Goal: Task Accomplishment & Management: Use online tool/utility

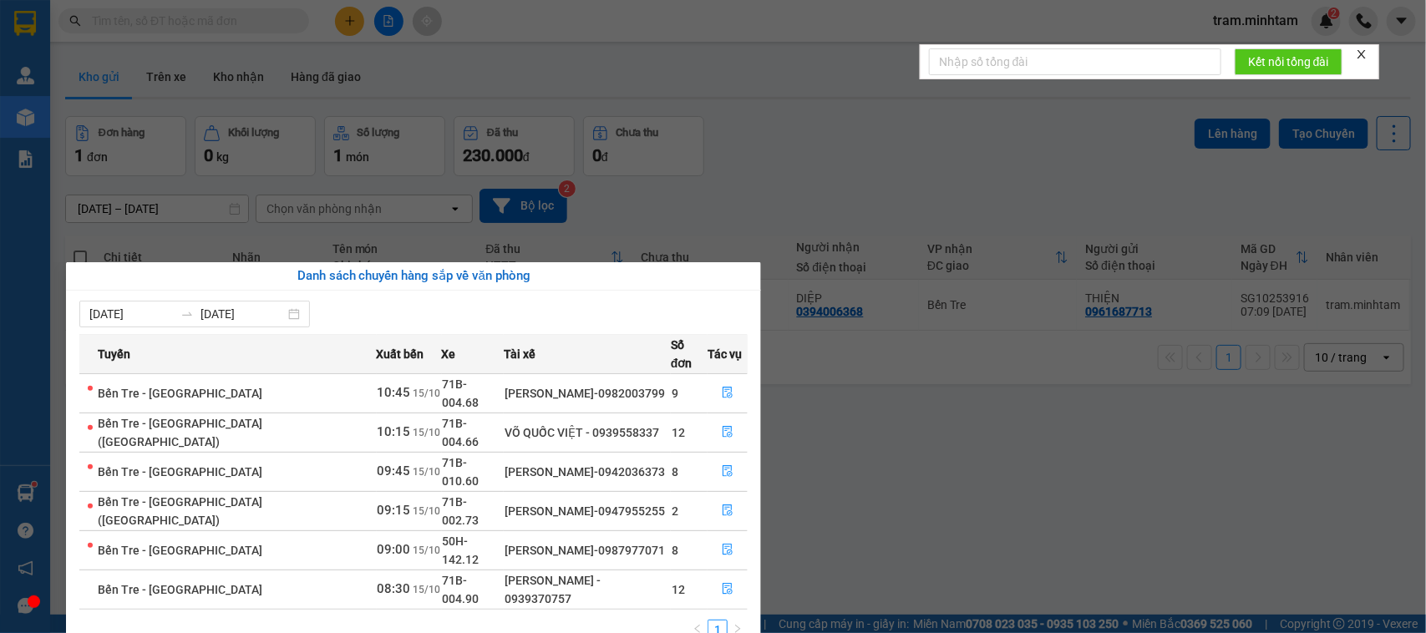
scroll to position [77, 0]
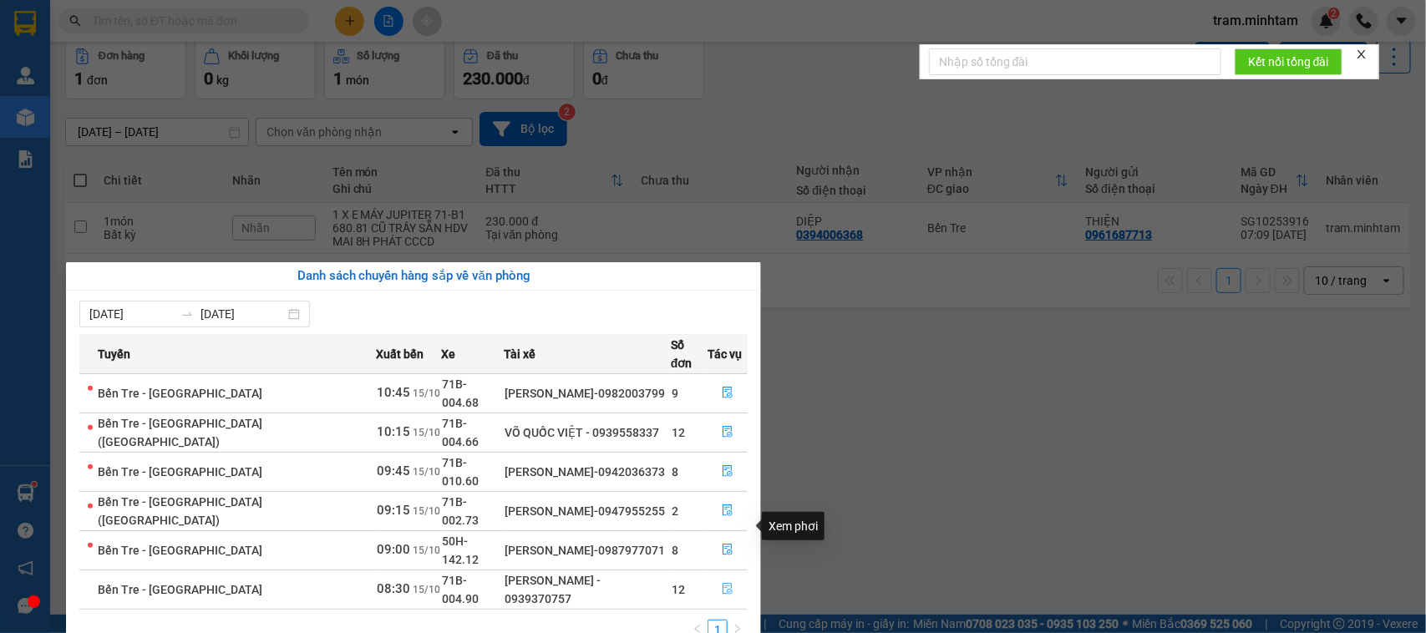
click at [723, 583] on icon "file-done" at bounding box center [728, 589] width 10 height 12
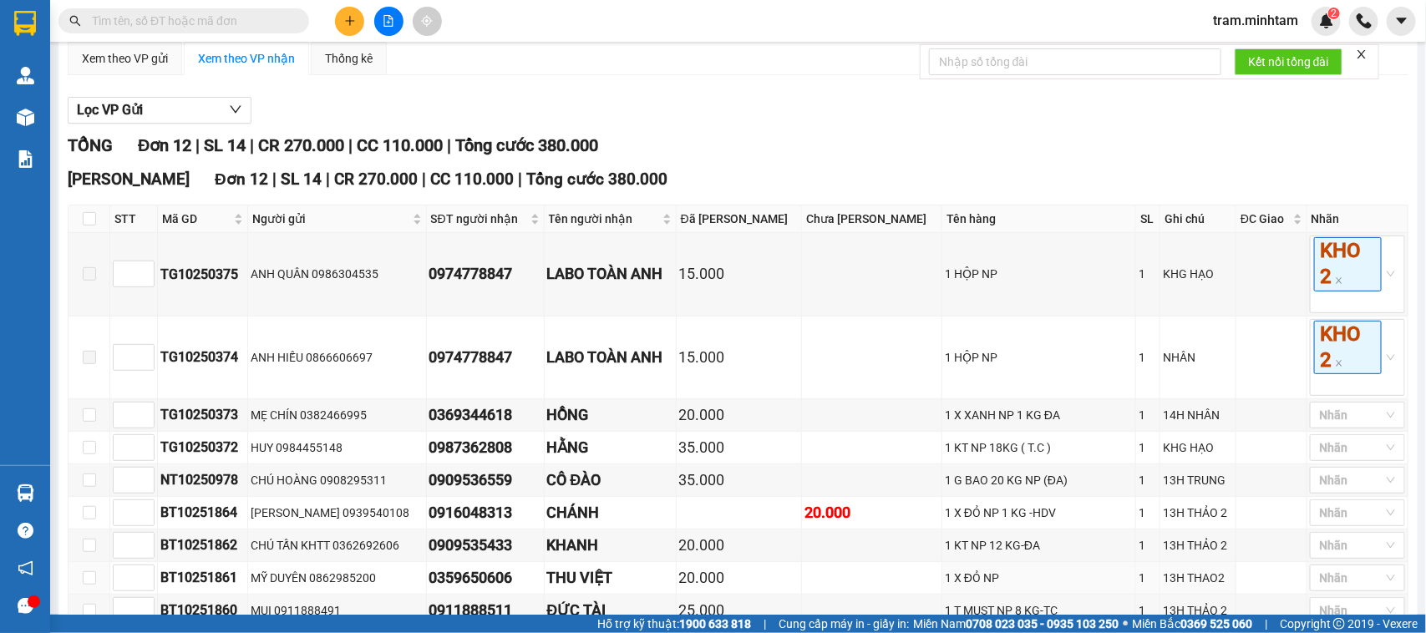
scroll to position [387, 0]
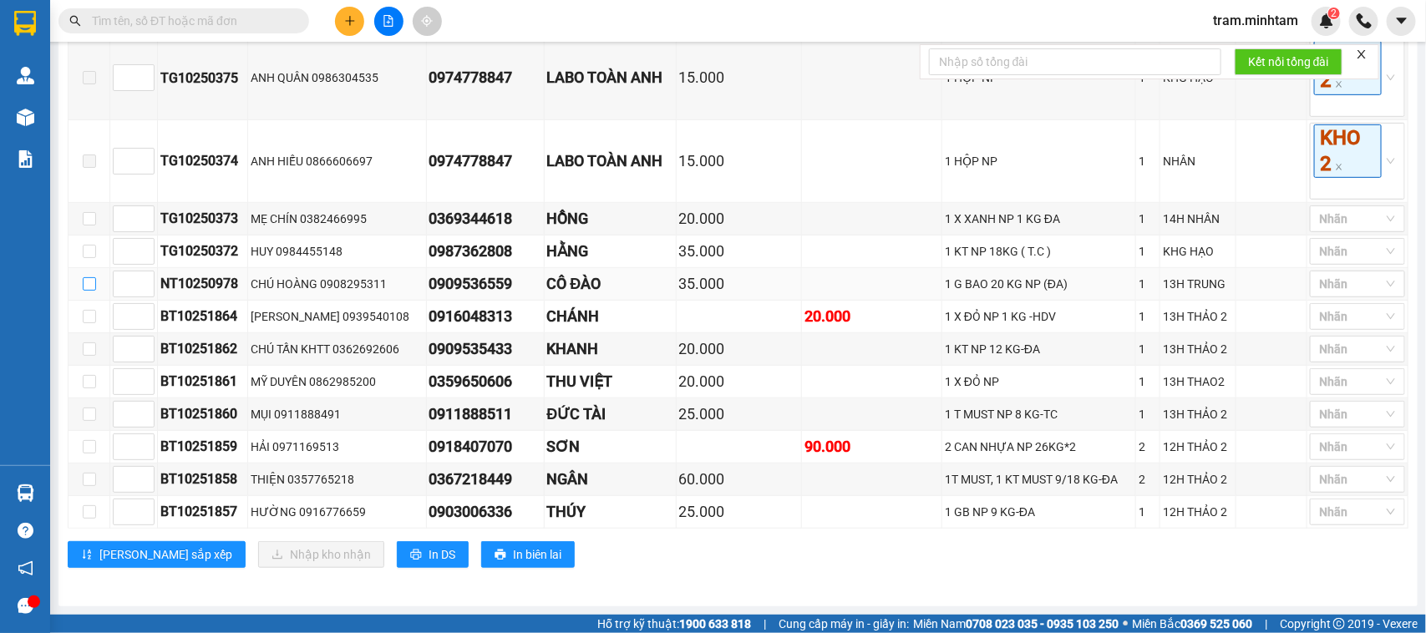
click at [89, 278] on input "checkbox" at bounding box center [89, 283] width 13 height 13
checkbox input "true"
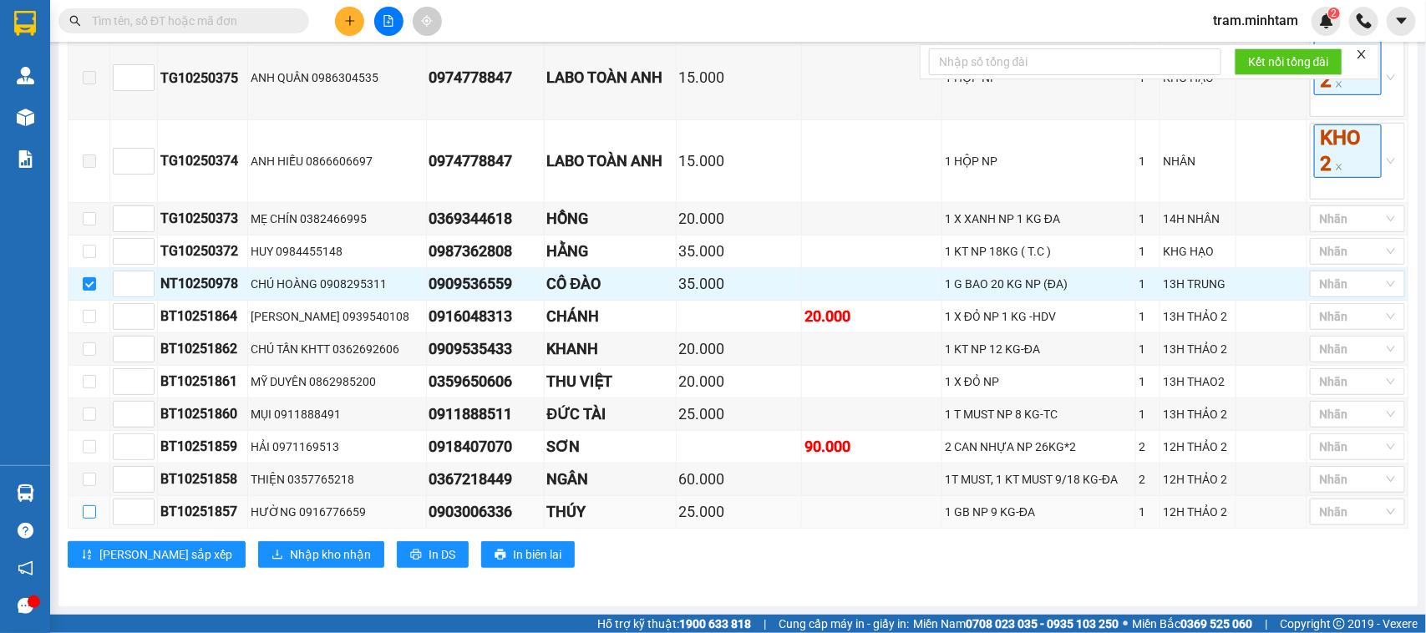
click at [93, 507] on input "checkbox" at bounding box center [89, 511] width 13 height 13
checkbox input "true"
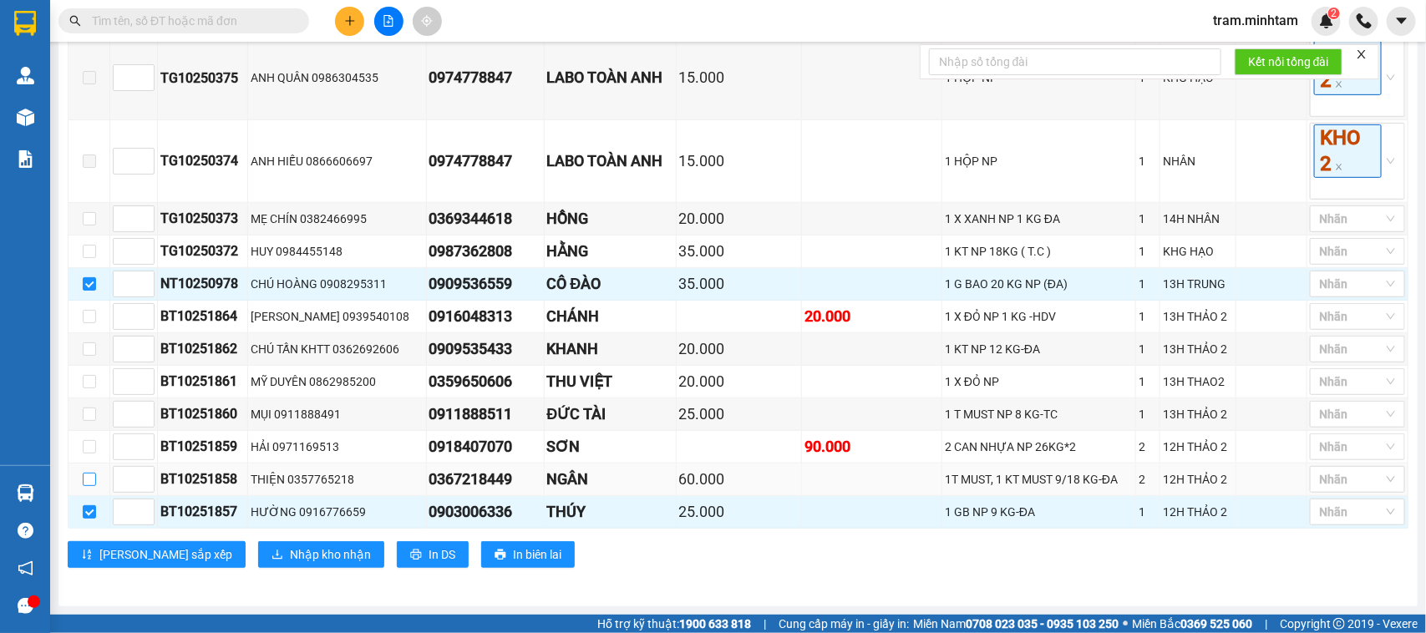
click at [88, 474] on input "checkbox" at bounding box center [89, 479] width 13 height 13
checkbox input "true"
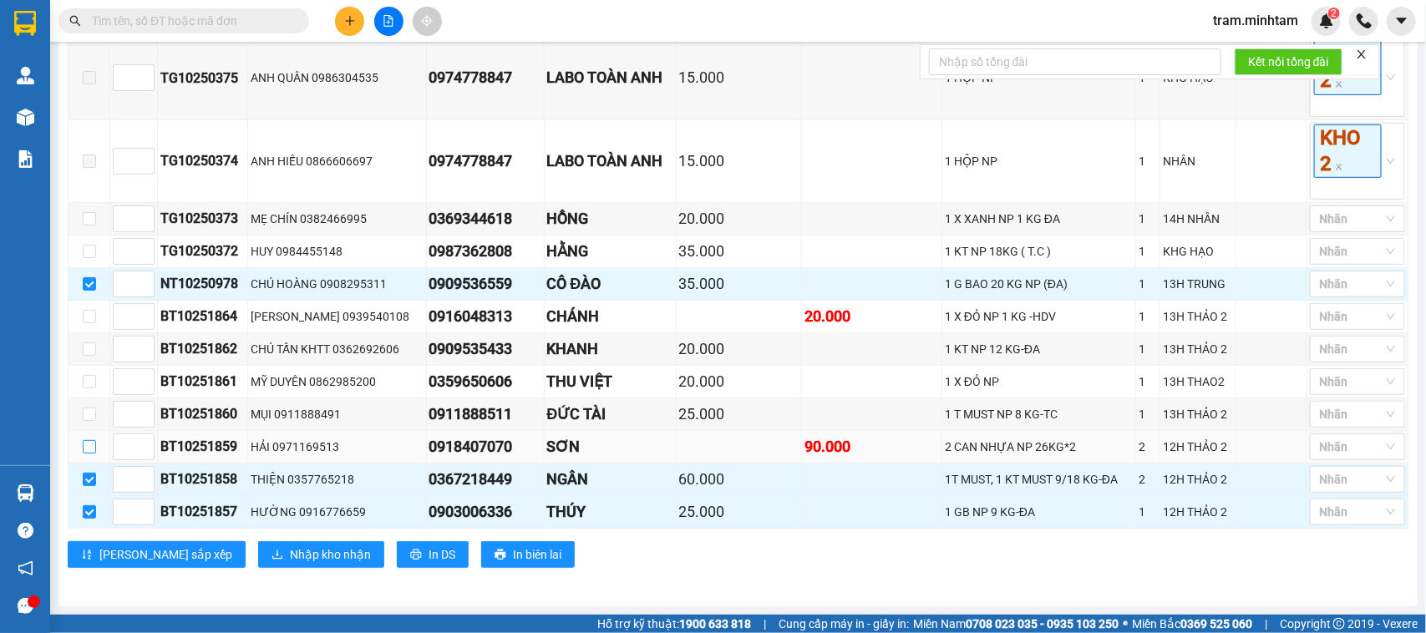
click at [86, 440] on input "checkbox" at bounding box center [89, 446] width 13 height 13
checkbox input "true"
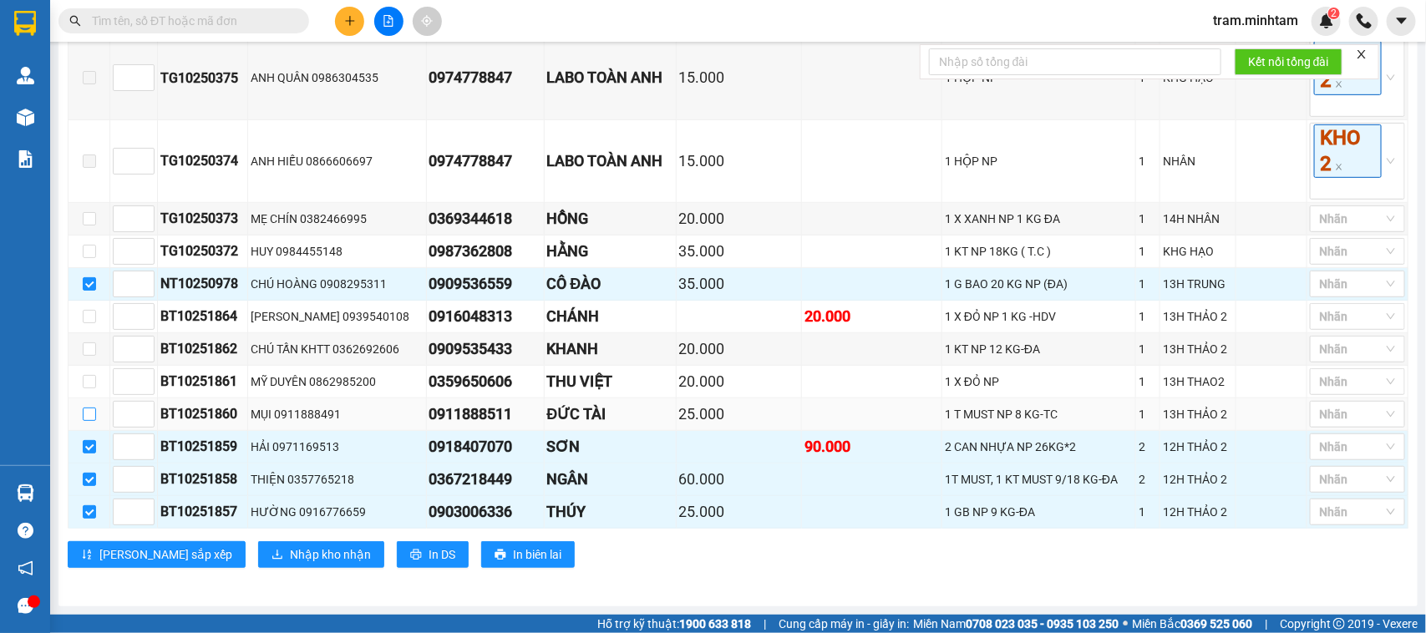
click at [89, 416] on input "checkbox" at bounding box center [89, 414] width 13 height 13
checkbox input "true"
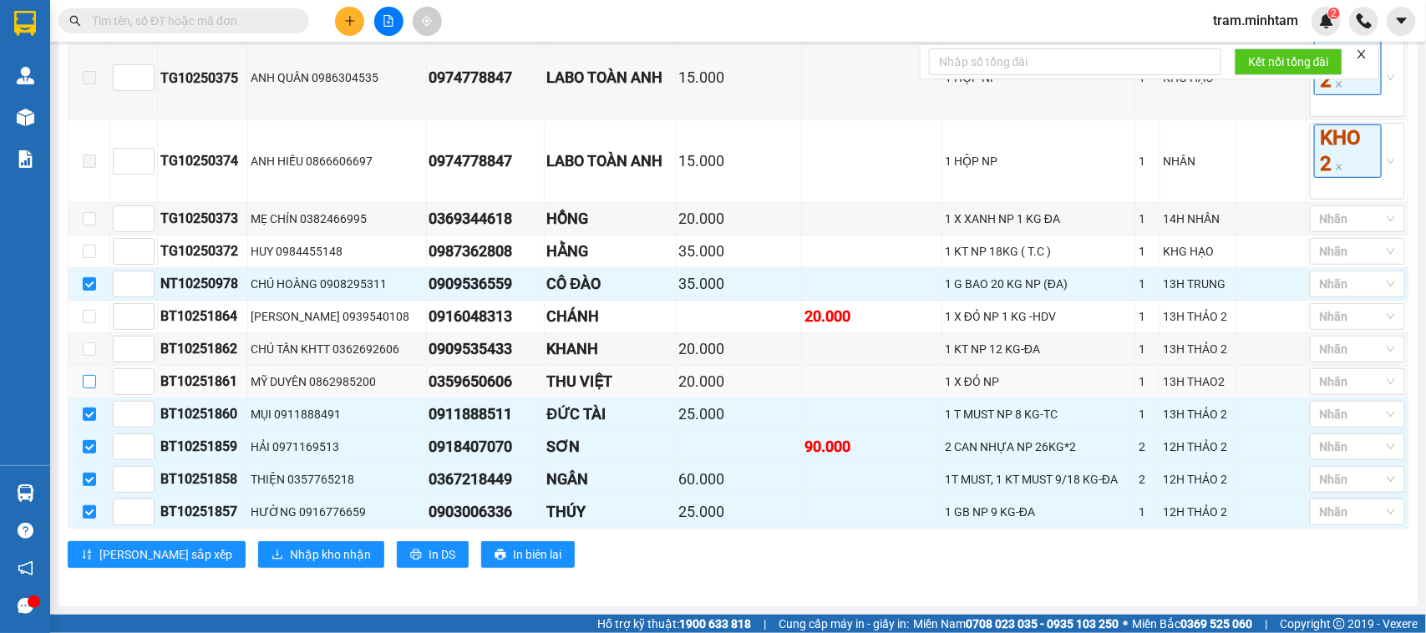
click at [92, 387] on label at bounding box center [89, 382] width 13 height 18
click at [92, 387] on input "checkbox" at bounding box center [89, 381] width 13 height 13
checkbox input "true"
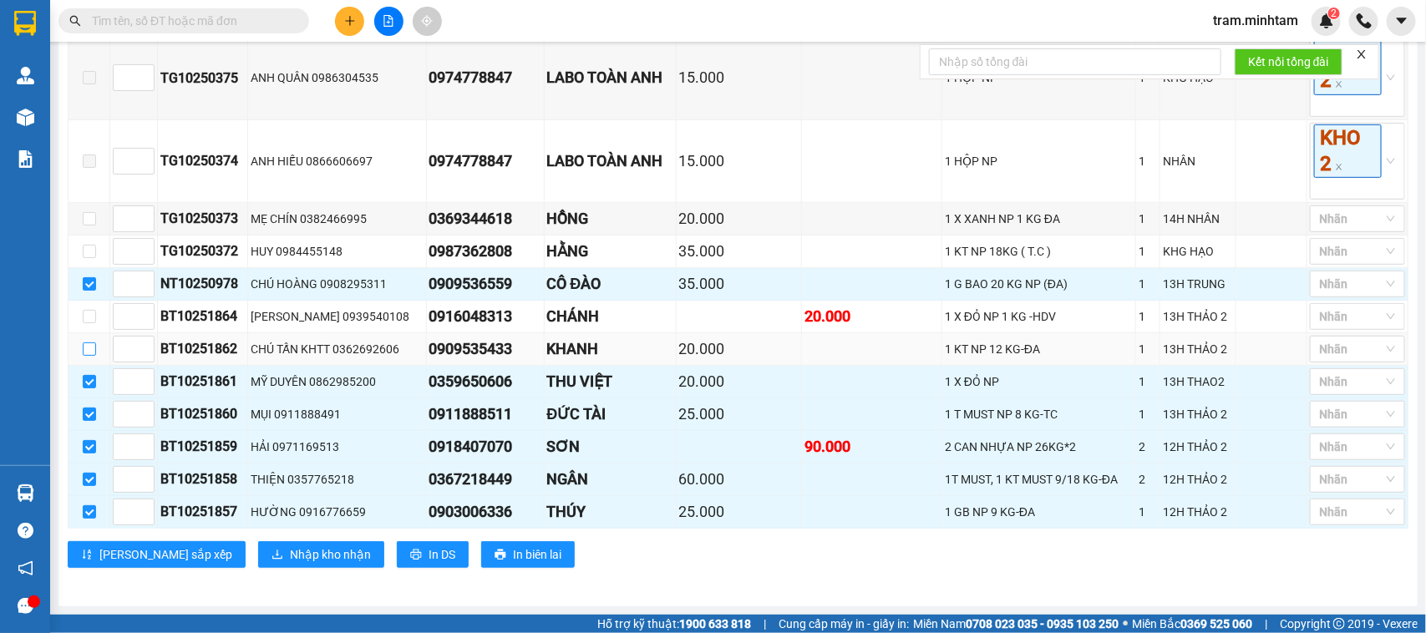
click at [89, 351] on input "checkbox" at bounding box center [89, 348] width 13 height 13
checkbox input "true"
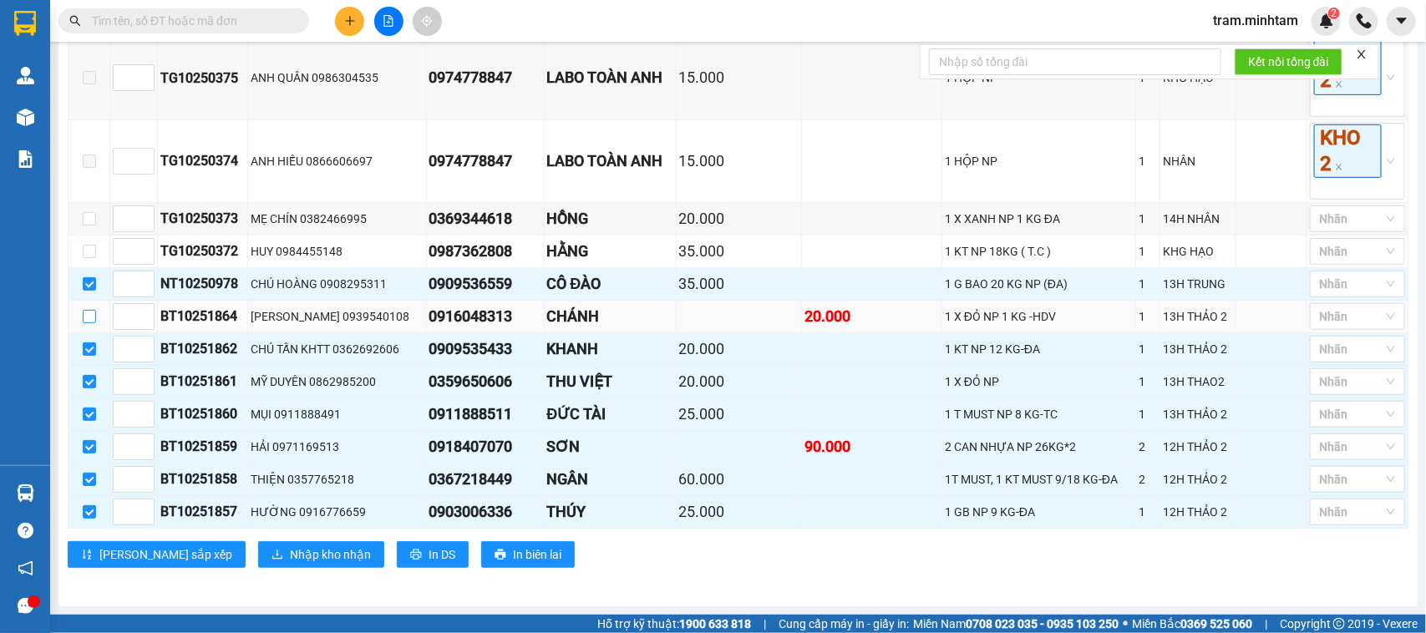
click at [88, 314] on input "checkbox" at bounding box center [89, 316] width 13 height 13
checkbox input "true"
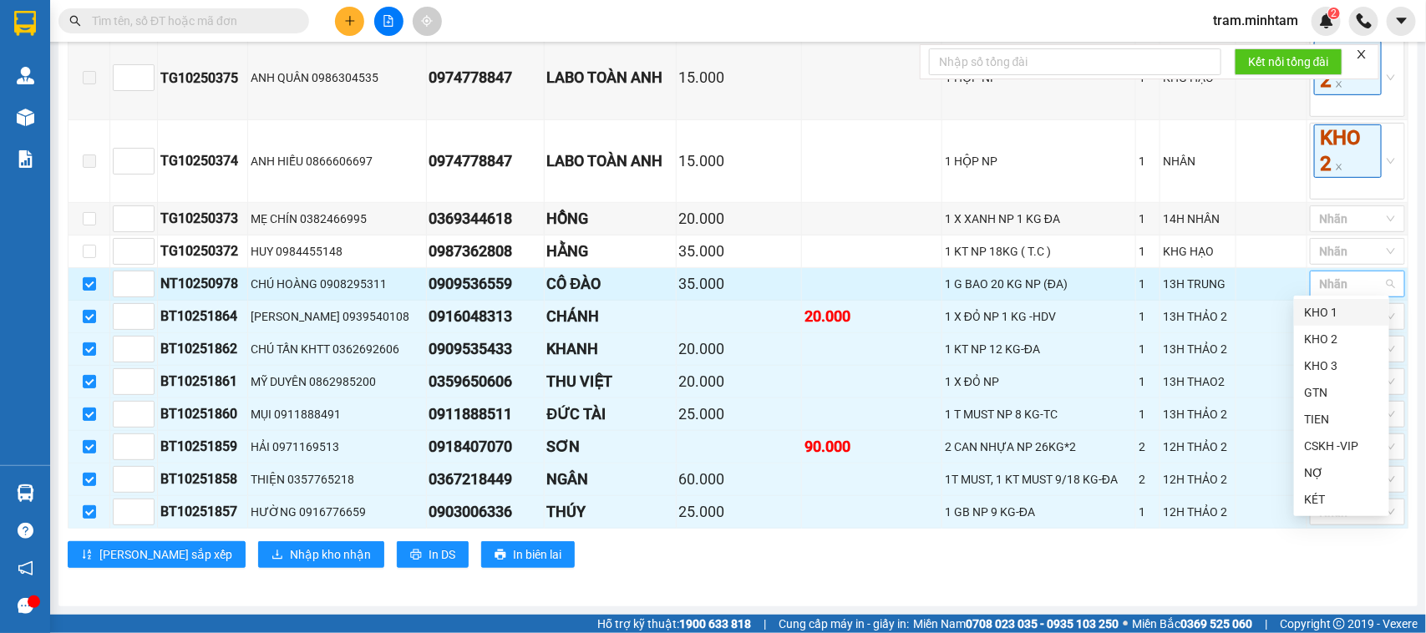
click at [1318, 282] on div at bounding box center [1349, 284] width 70 height 20
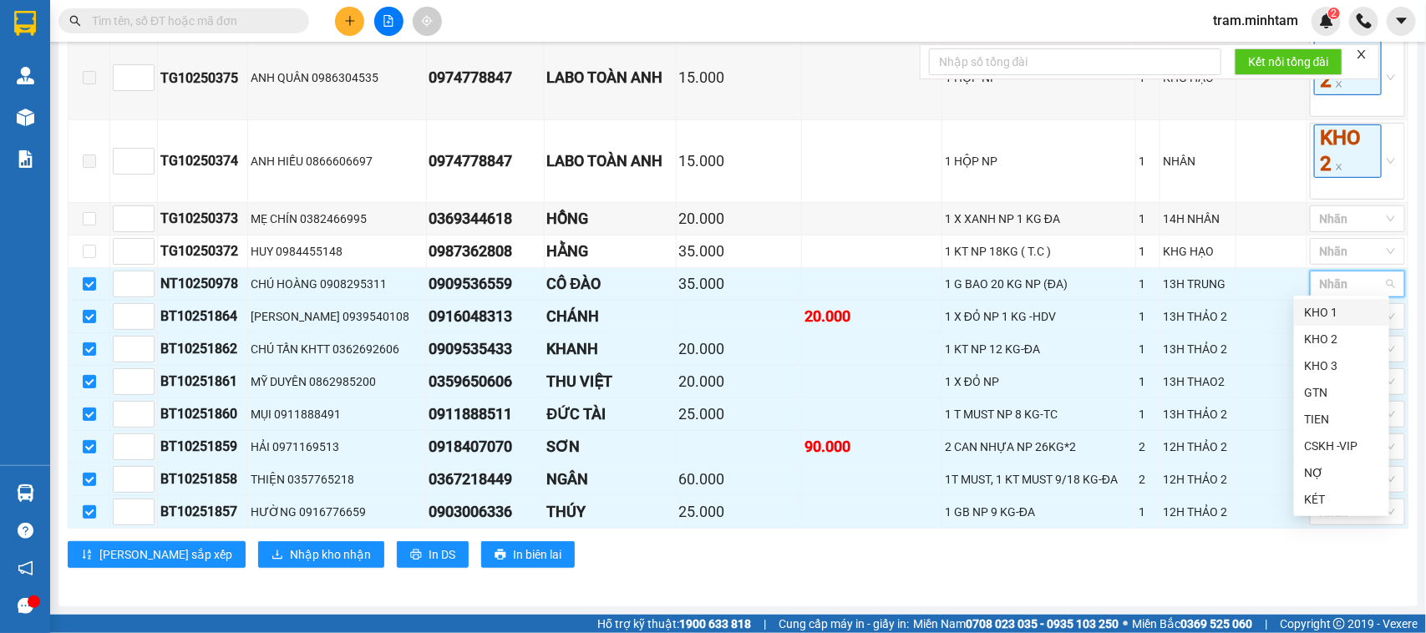
click at [1330, 312] on div "KHO 1" at bounding box center [1341, 312] width 75 height 18
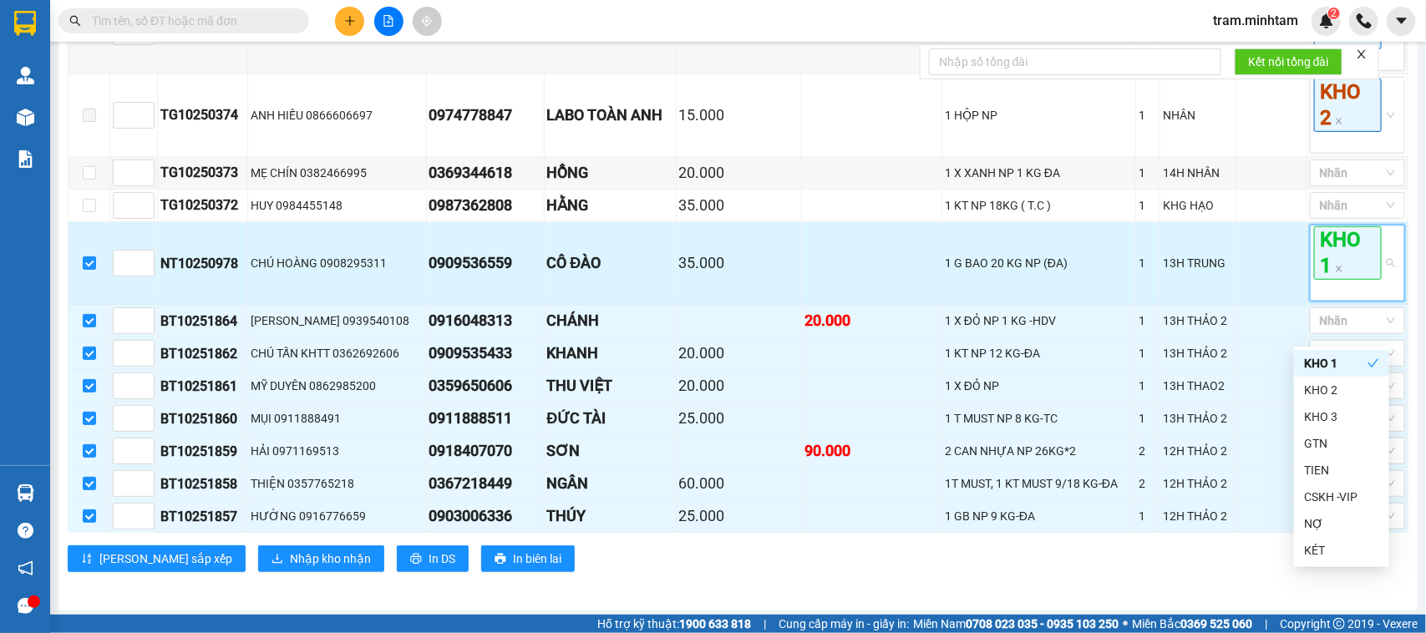
click at [1322, 280] on span "KHO 1" at bounding box center [1348, 252] width 68 height 53
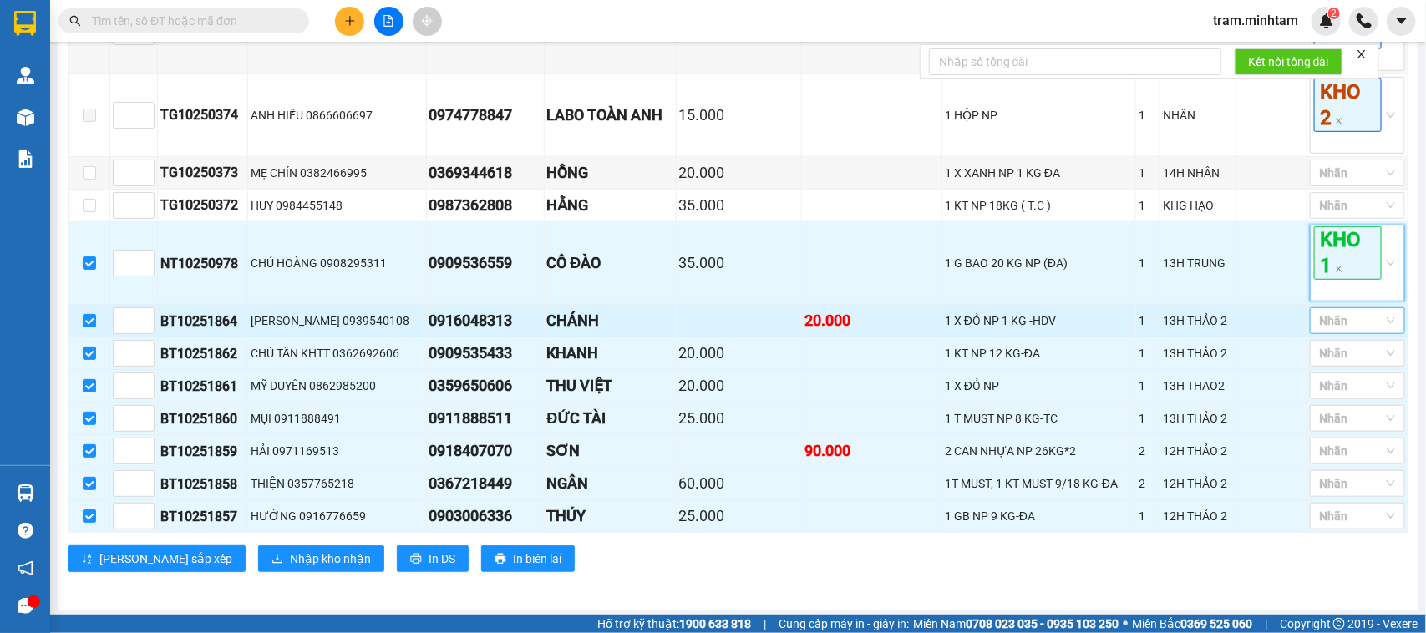
click at [1322, 331] on div at bounding box center [1349, 321] width 70 height 20
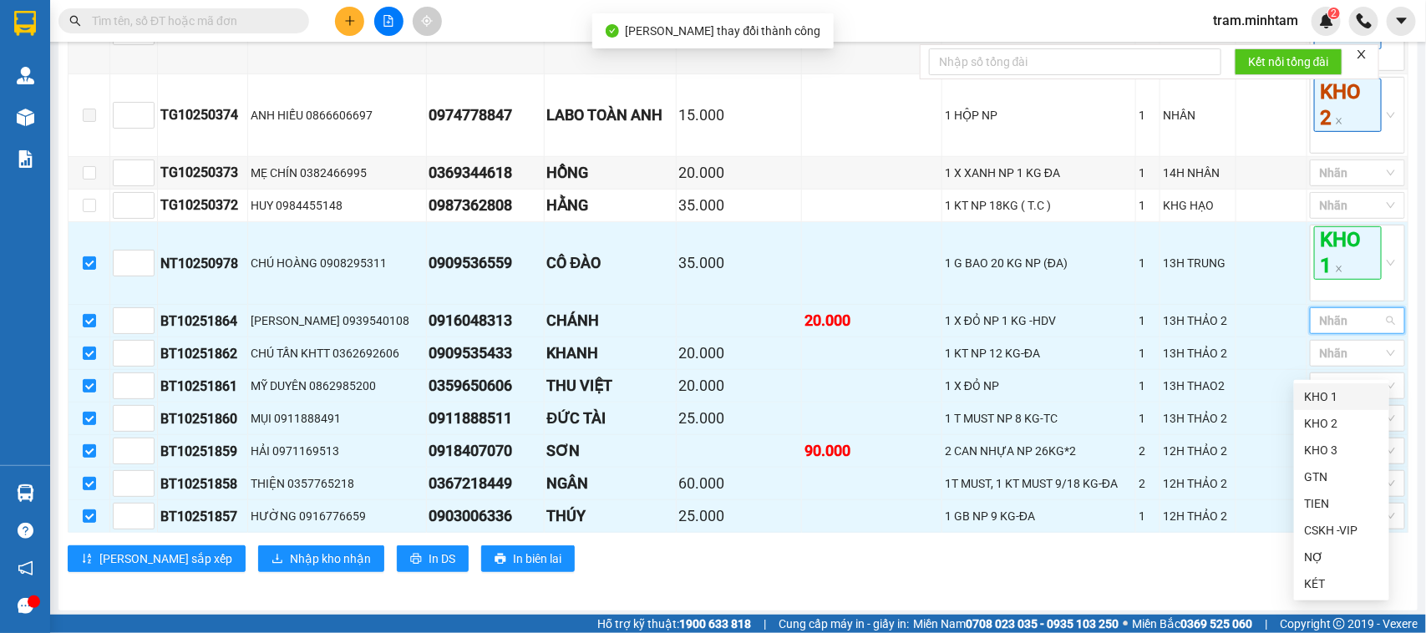
click at [1316, 390] on div "KHO 1" at bounding box center [1341, 397] width 75 height 18
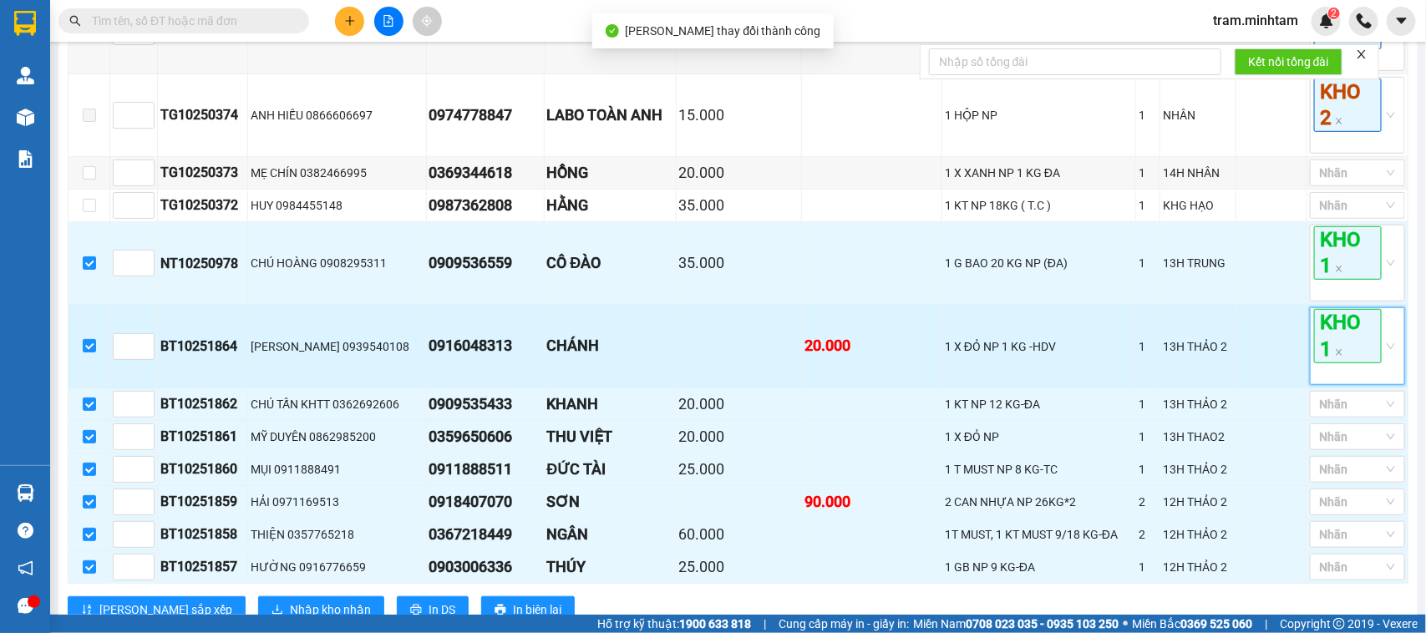
click at [1324, 361] on span "KHO 1" at bounding box center [1348, 335] width 68 height 53
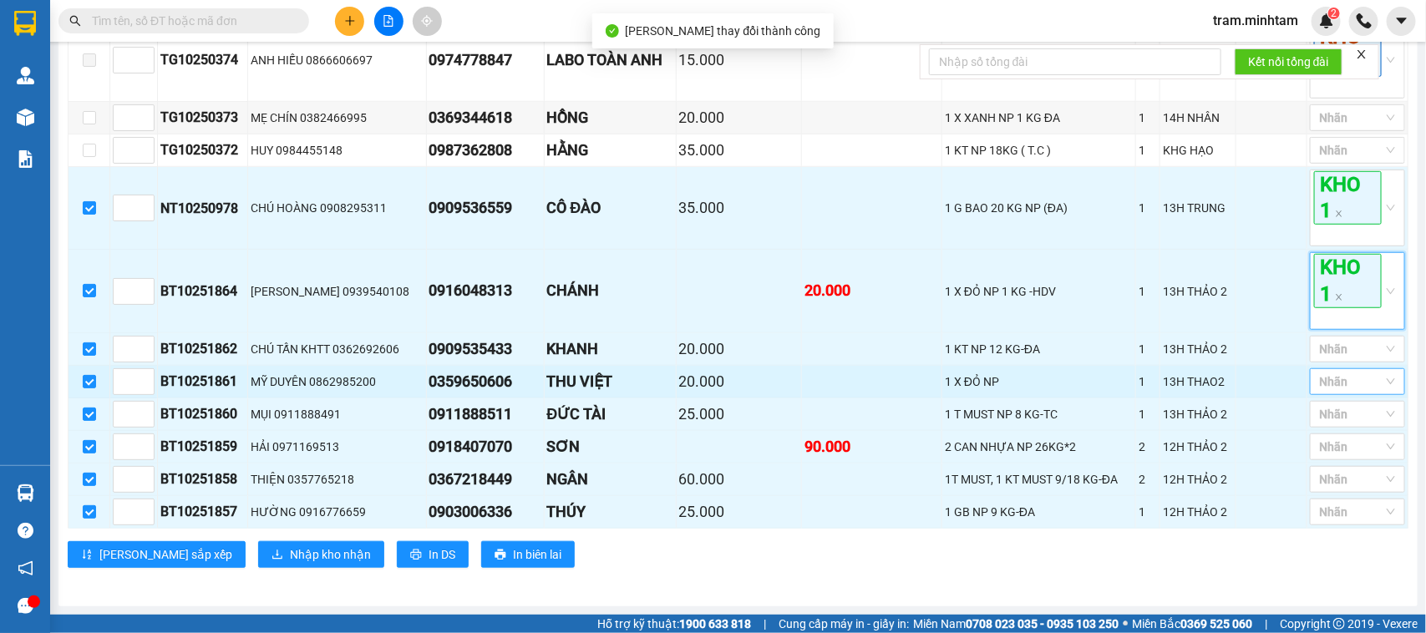
scroll to position [489, 0]
click at [1339, 366] on td "Nhãn" at bounding box center [1357, 382] width 101 height 33
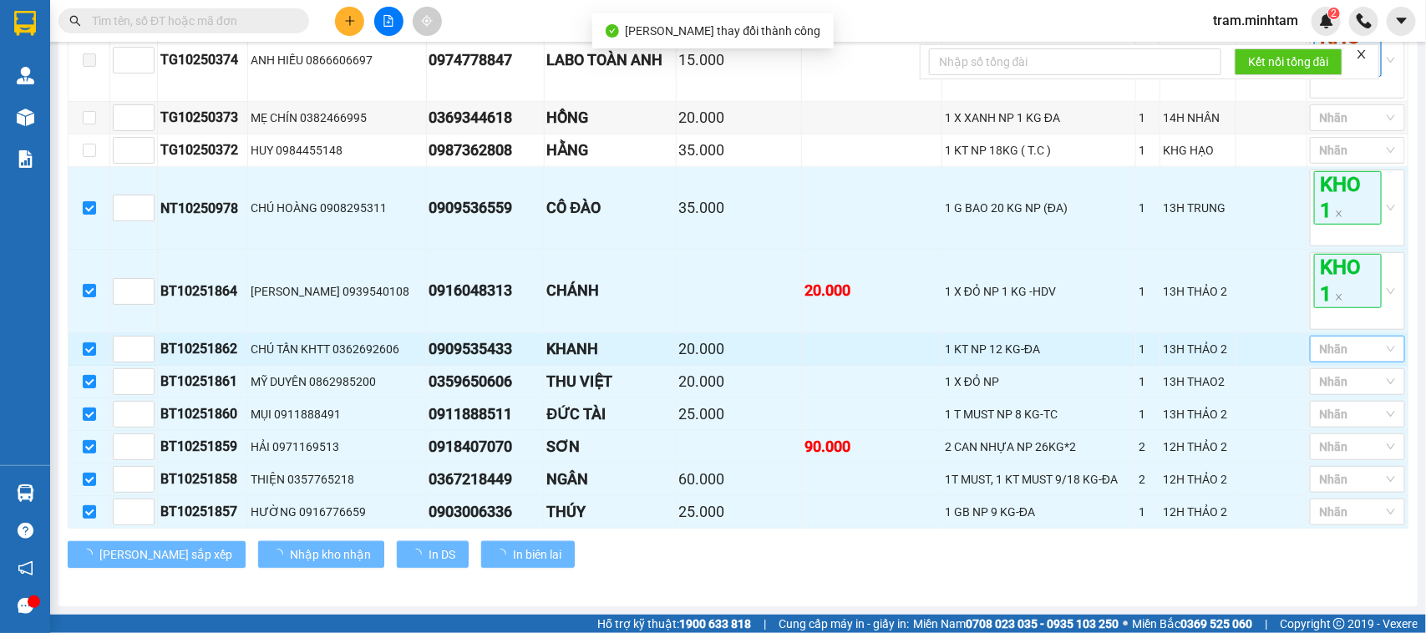
click at [1343, 352] on div at bounding box center [1349, 349] width 70 height 20
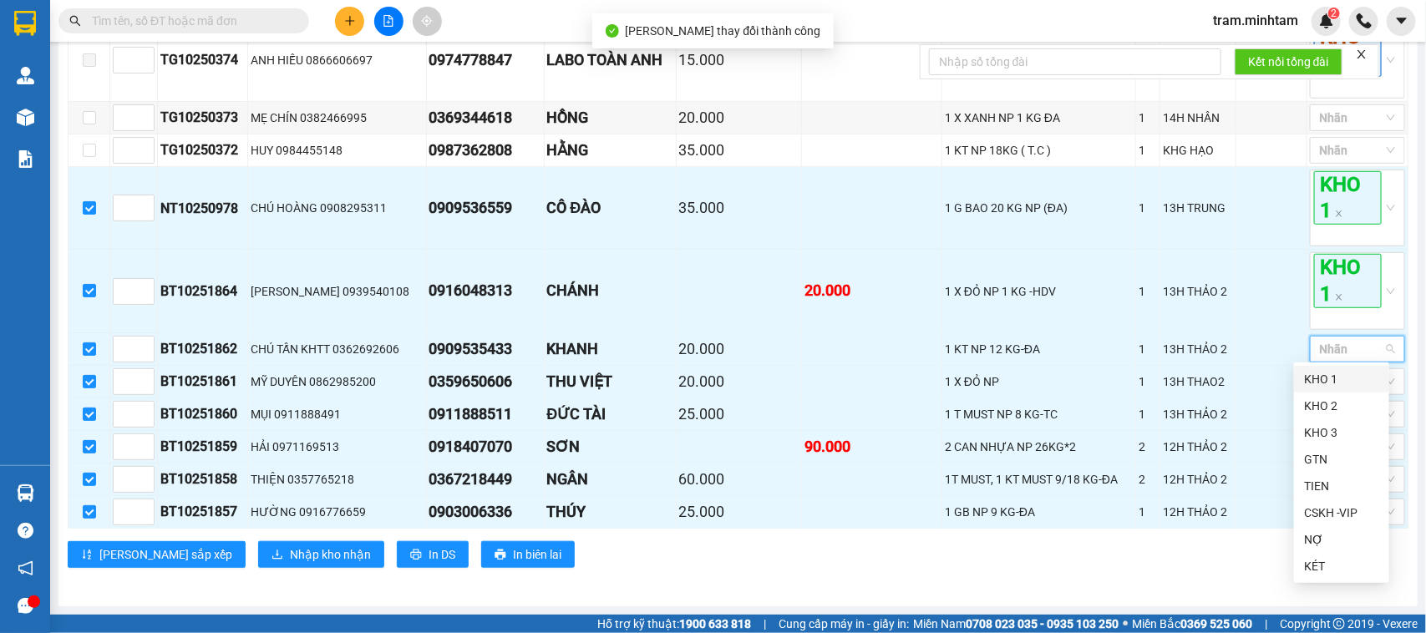
click at [1341, 378] on div "KHO 1" at bounding box center [1341, 379] width 75 height 18
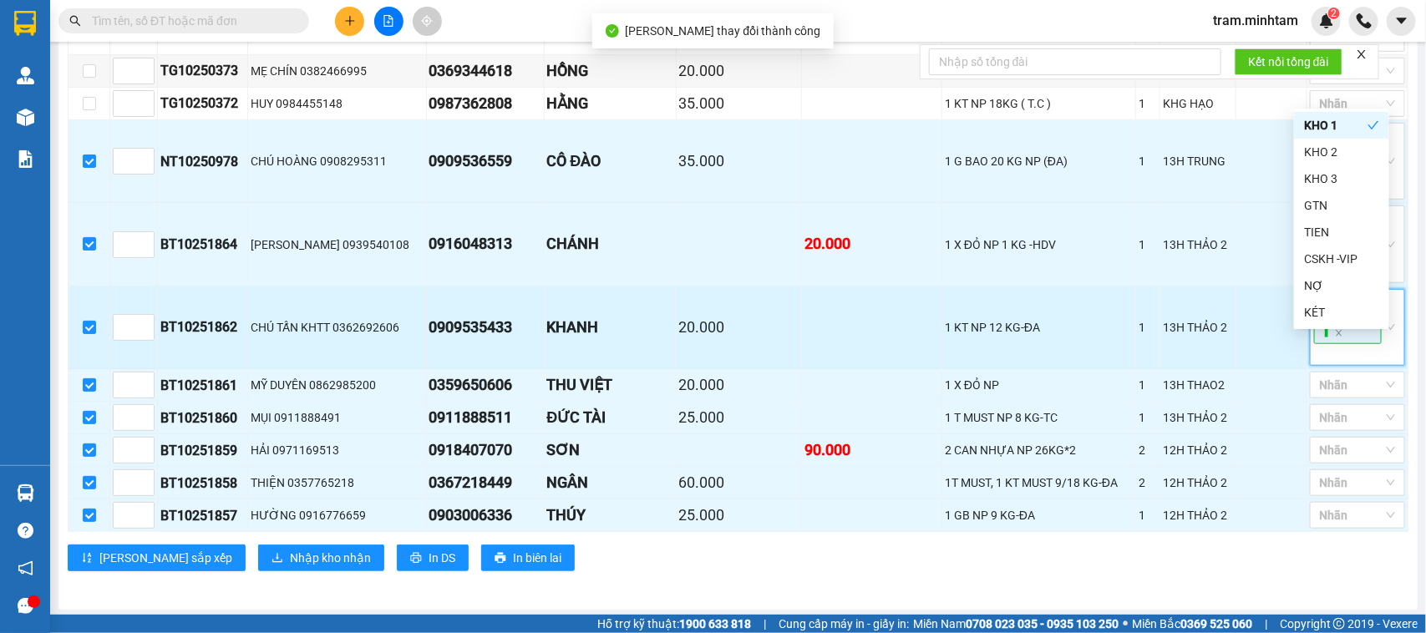
click at [1341, 344] on span "KHO 1" at bounding box center [1348, 317] width 68 height 53
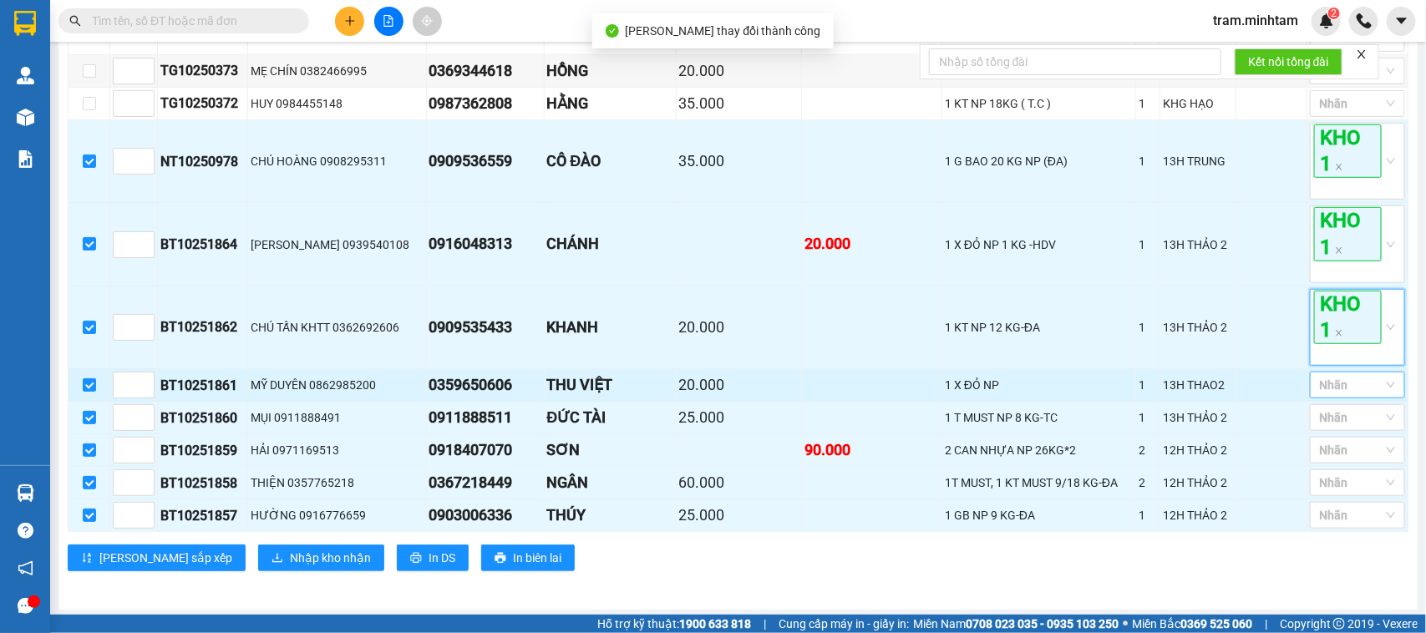
click at [1349, 395] on div at bounding box center [1349, 385] width 70 height 20
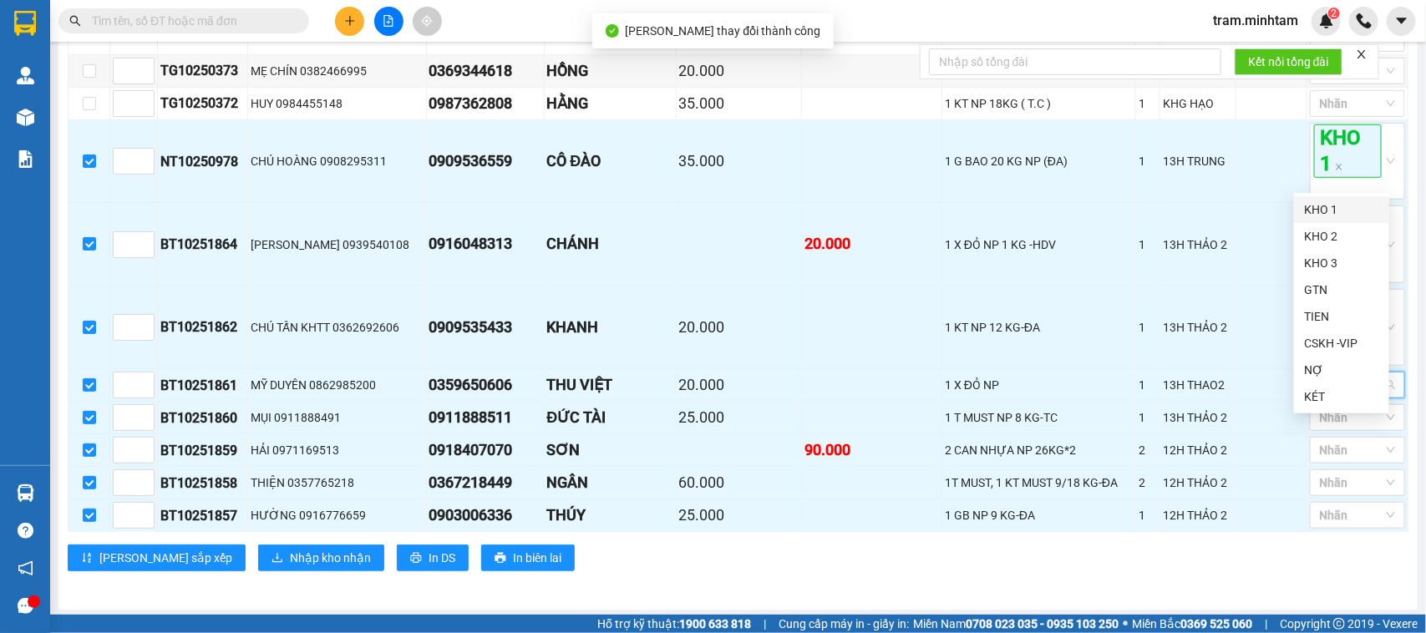
click at [1334, 213] on div "KHO 1" at bounding box center [1341, 209] width 75 height 18
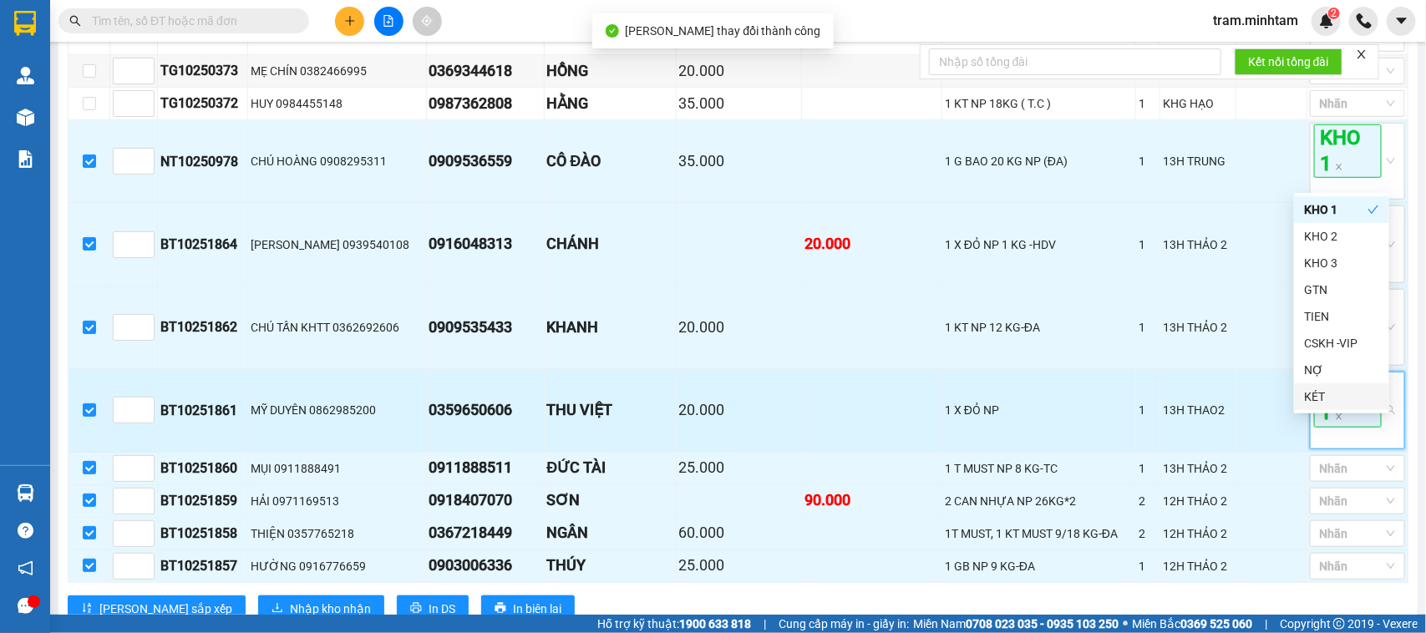
click at [1350, 427] on span "KHO 1" at bounding box center [1348, 399] width 68 height 53
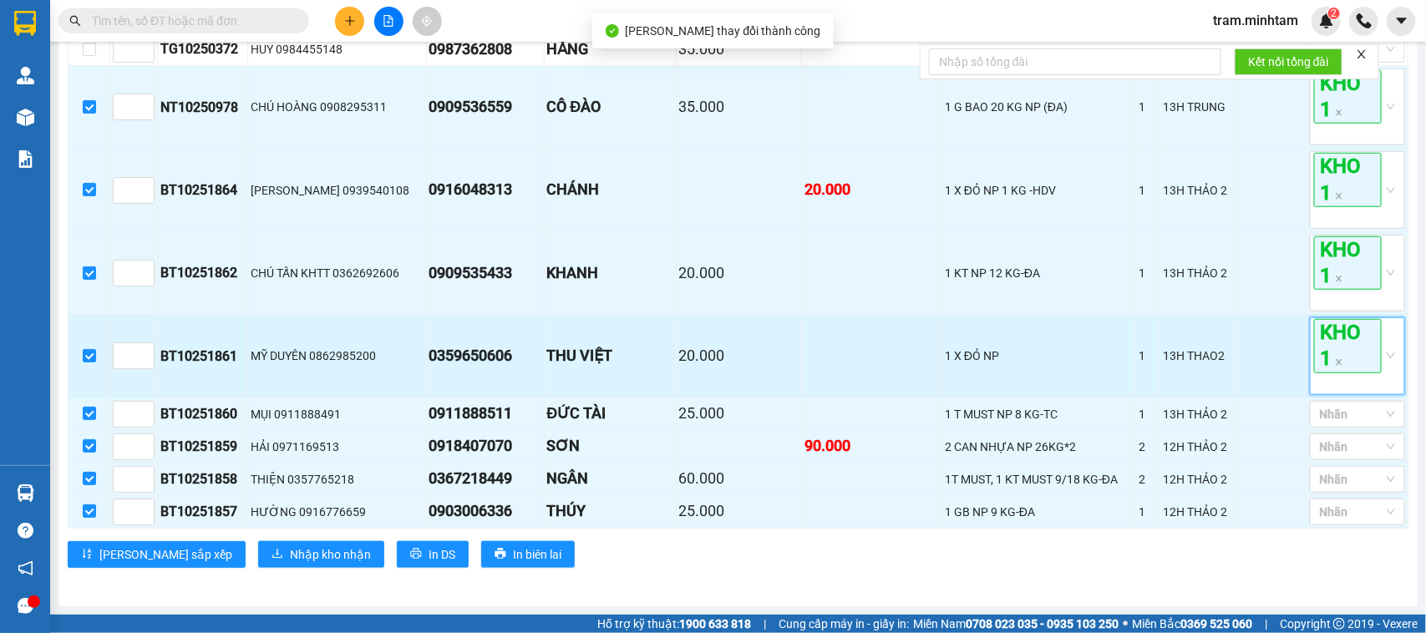
scroll to position [590, 0]
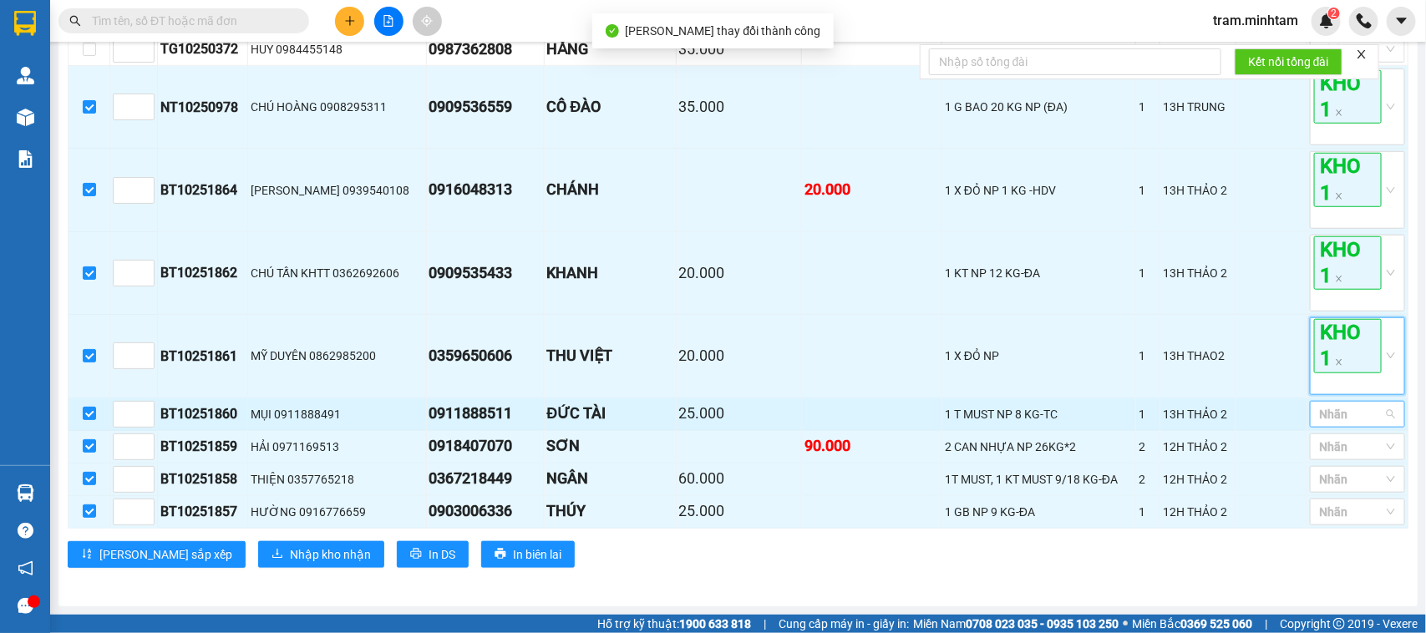
click at [1337, 408] on div at bounding box center [1349, 414] width 70 height 20
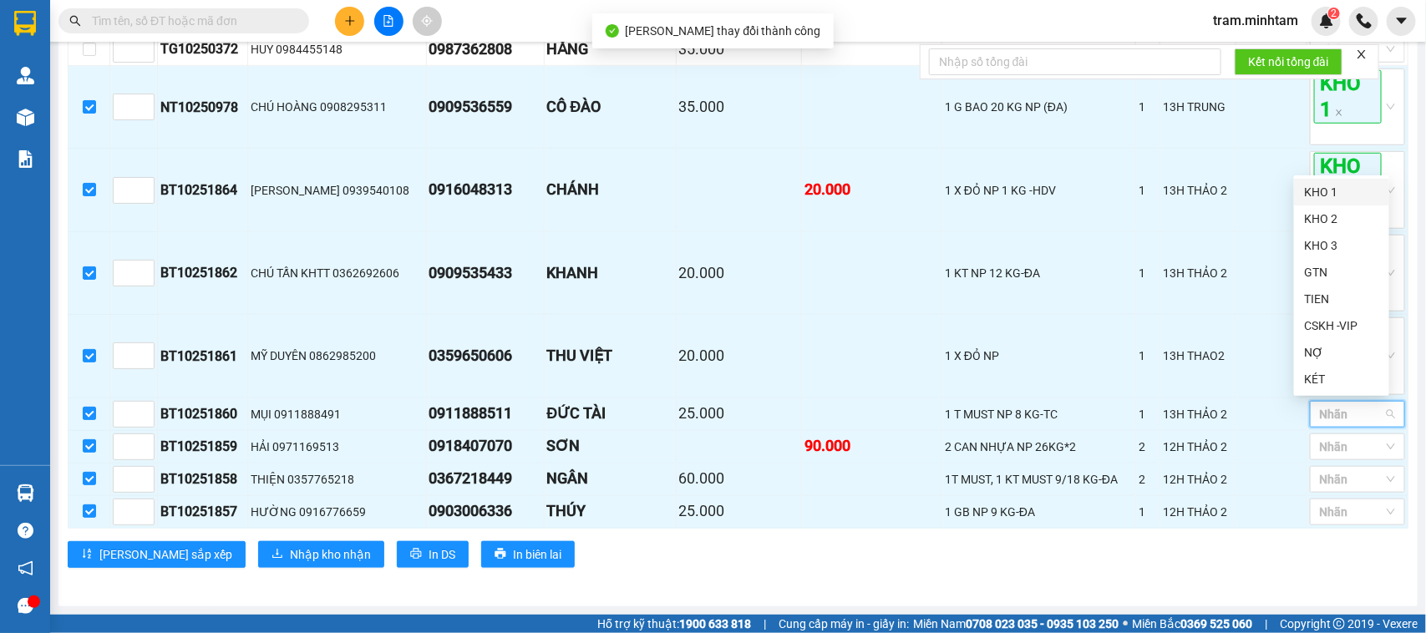
click at [1342, 190] on div "KHO 1" at bounding box center [1341, 192] width 75 height 18
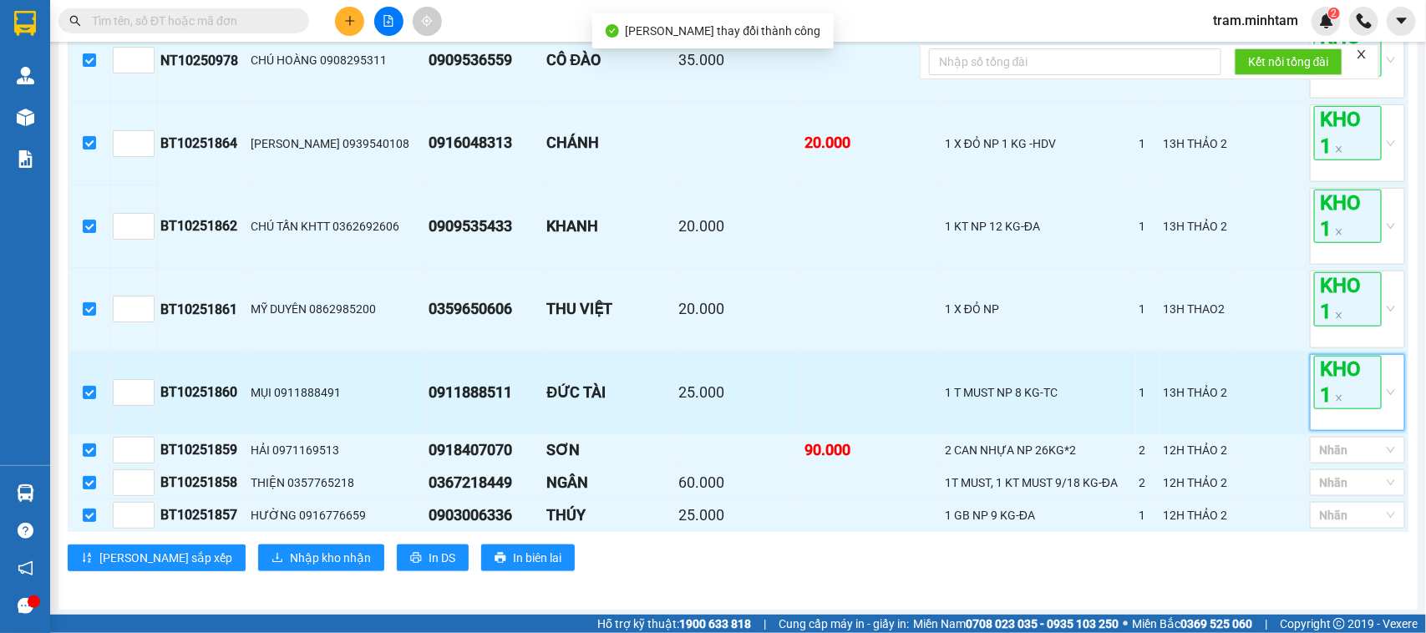
click at [1346, 409] on span "KHO 1" at bounding box center [1348, 382] width 68 height 53
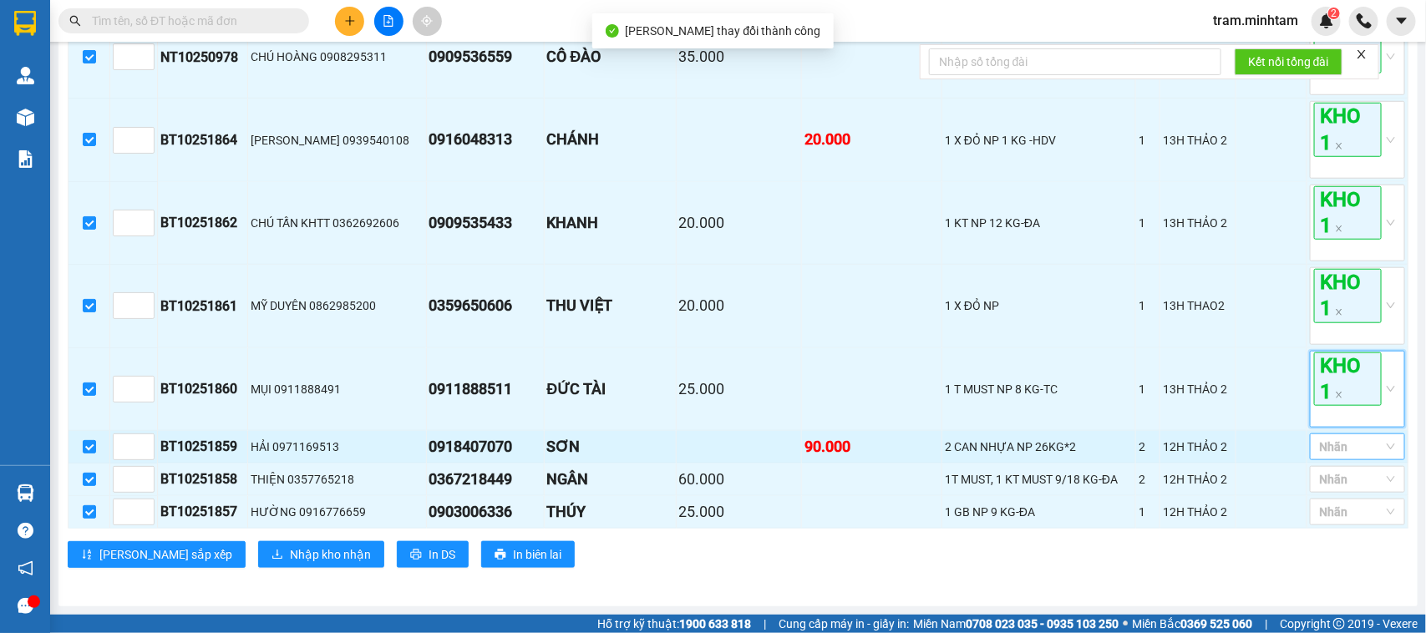
click at [1347, 448] on div at bounding box center [1349, 447] width 70 height 20
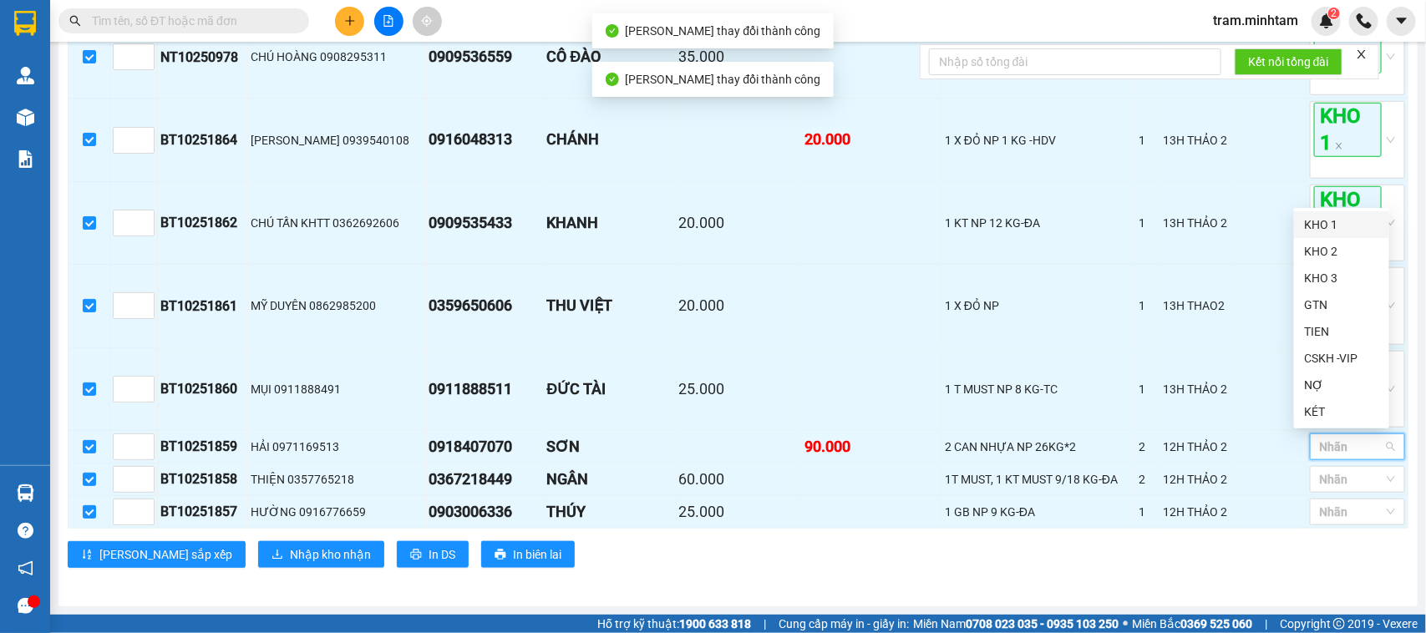
click at [1355, 227] on div "KHO 1" at bounding box center [1341, 225] width 75 height 18
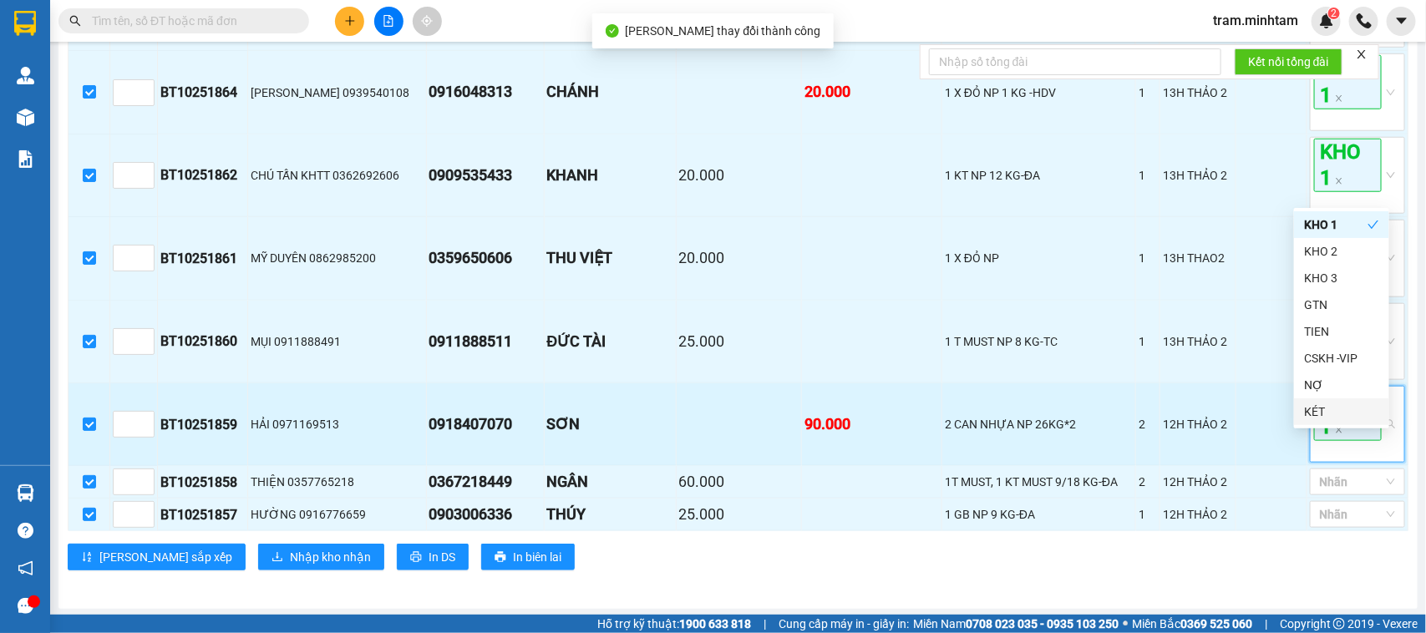
click at [1342, 441] on span "KHO 1" at bounding box center [1348, 414] width 68 height 53
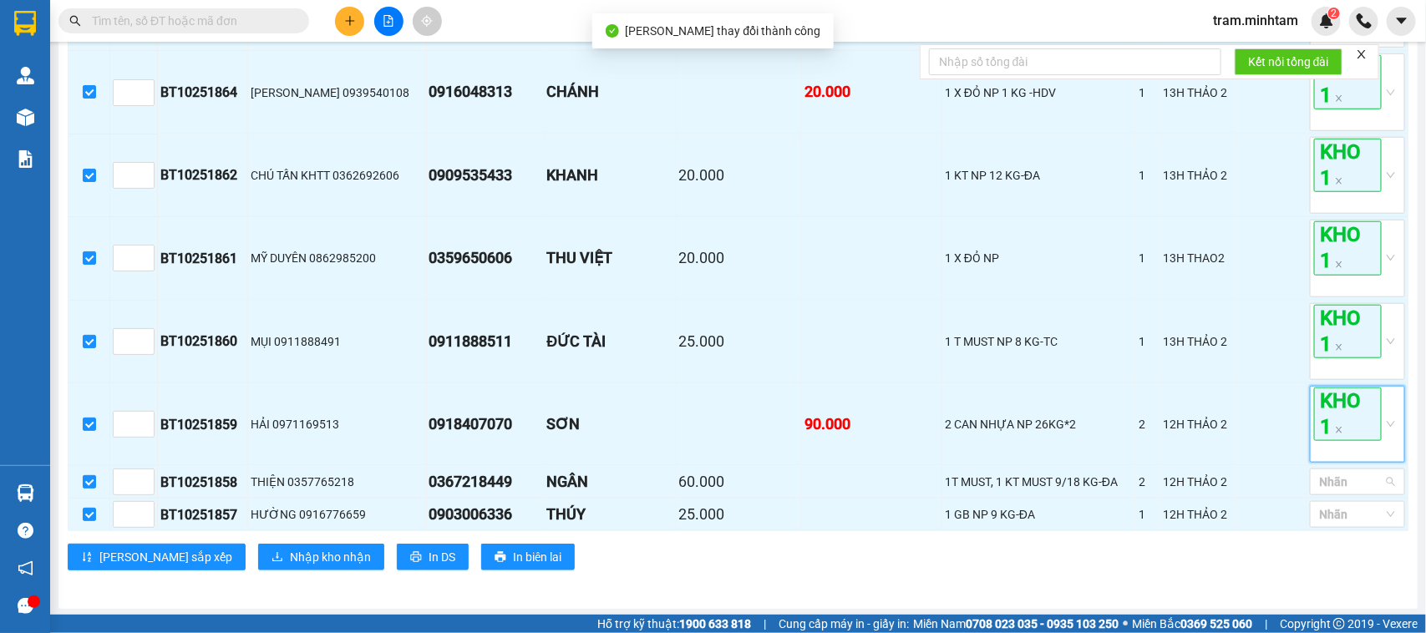
drag, startPoint x: 1335, startPoint y: 532, endPoint x: 1326, endPoint y: 510, distance: 23.6
click at [1337, 492] on div at bounding box center [1349, 482] width 70 height 20
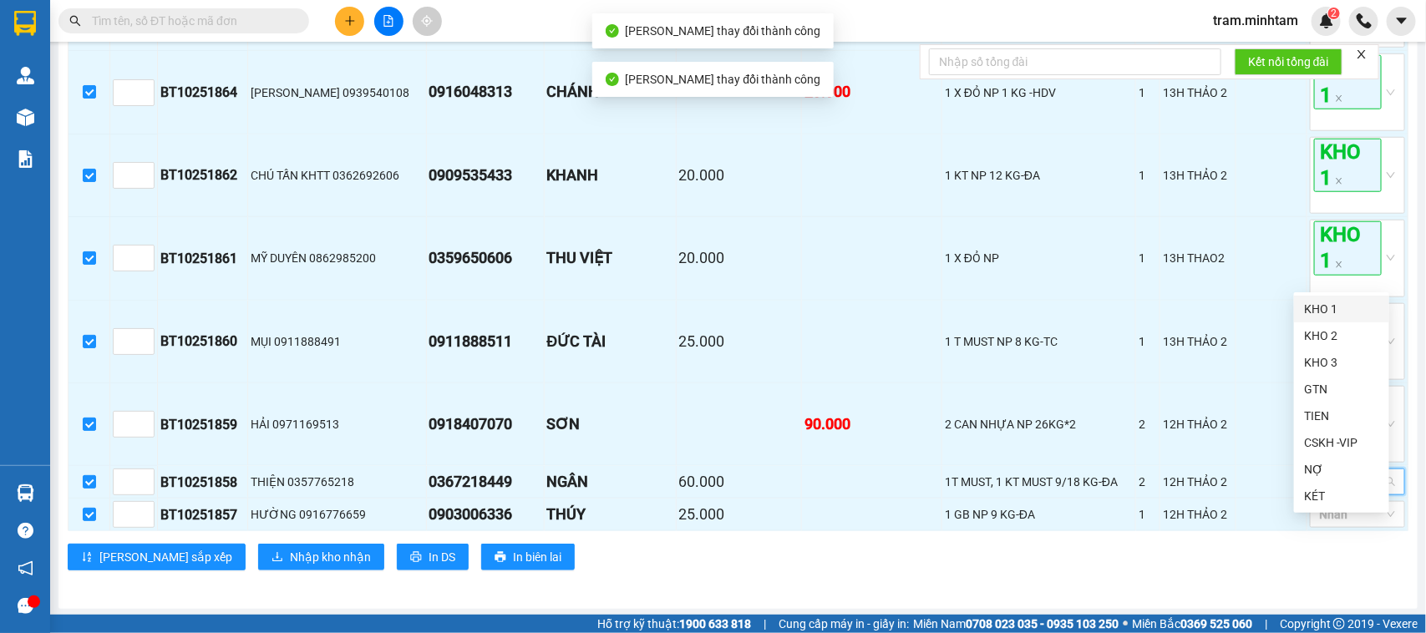
click at [1328, 305] on div "KHO 1" at bounding box center [1341, 309] width 75 height 18
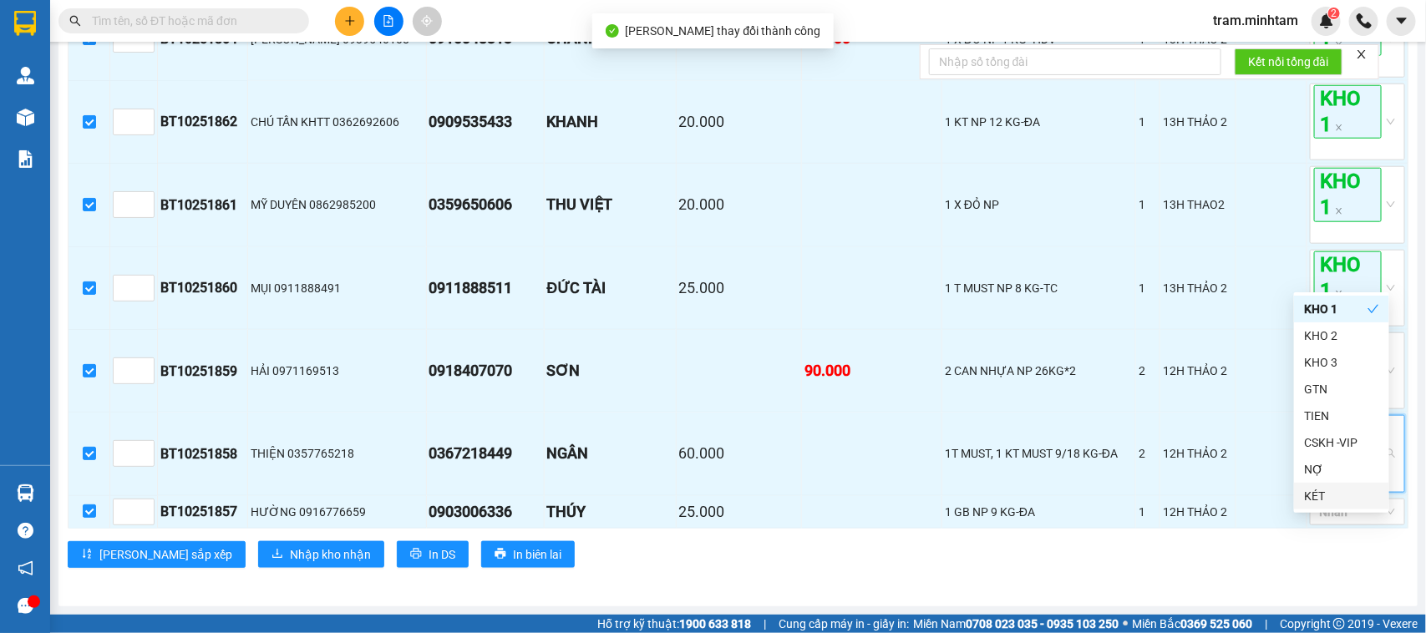
scroll to position [742, 0]
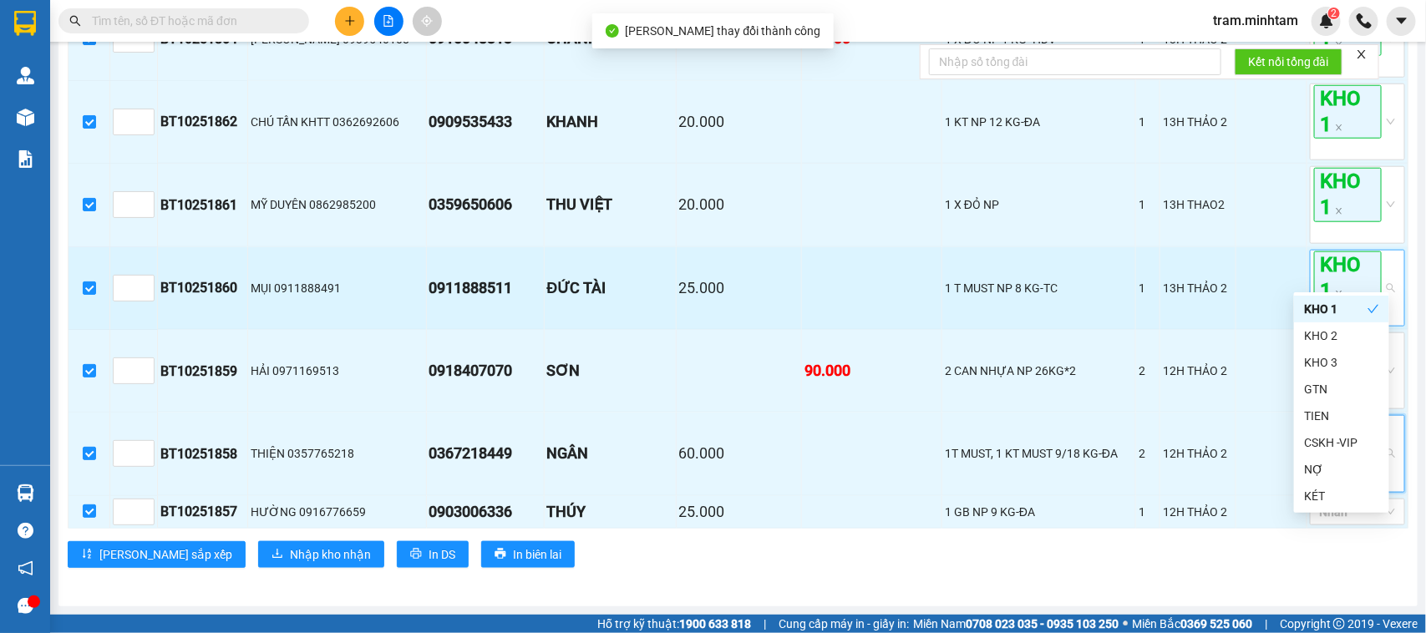
click at [1326, 278] on span "KHO 1" at bounding box center [1348, 277] width 68 height 53
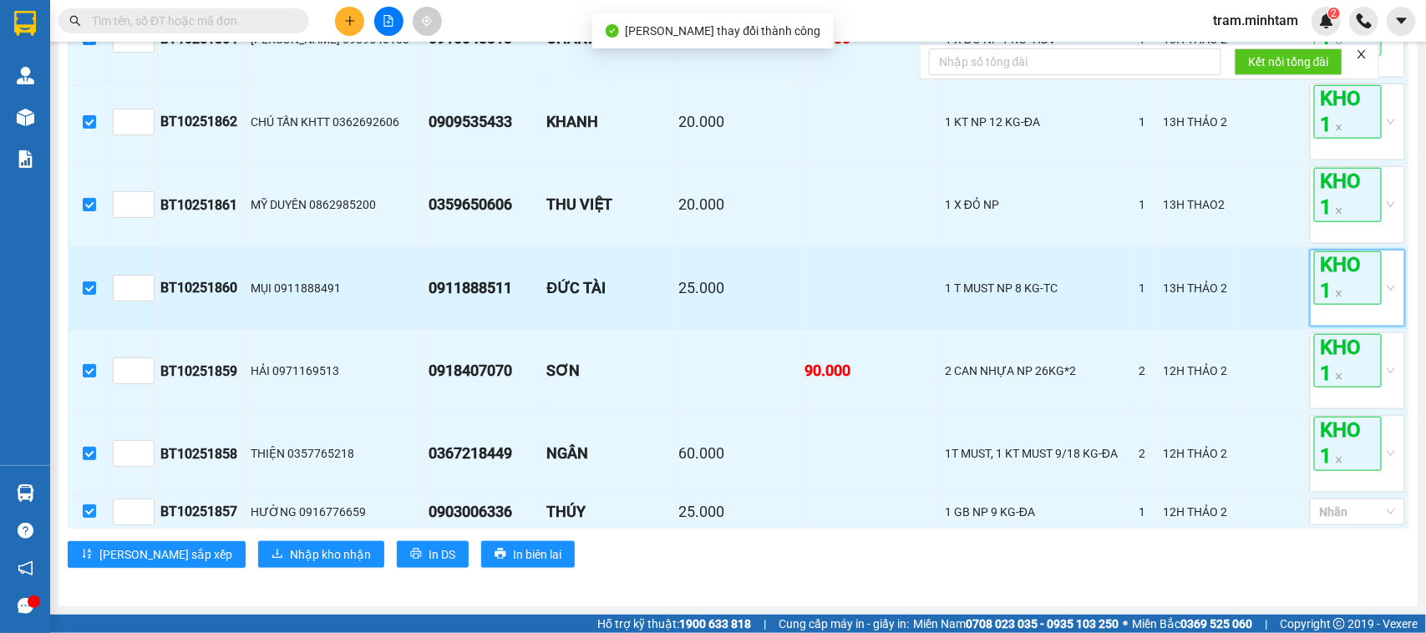
click at [1335, 281] on span "KHO 1" at bounding box center [1348, 277] width 68 height 53
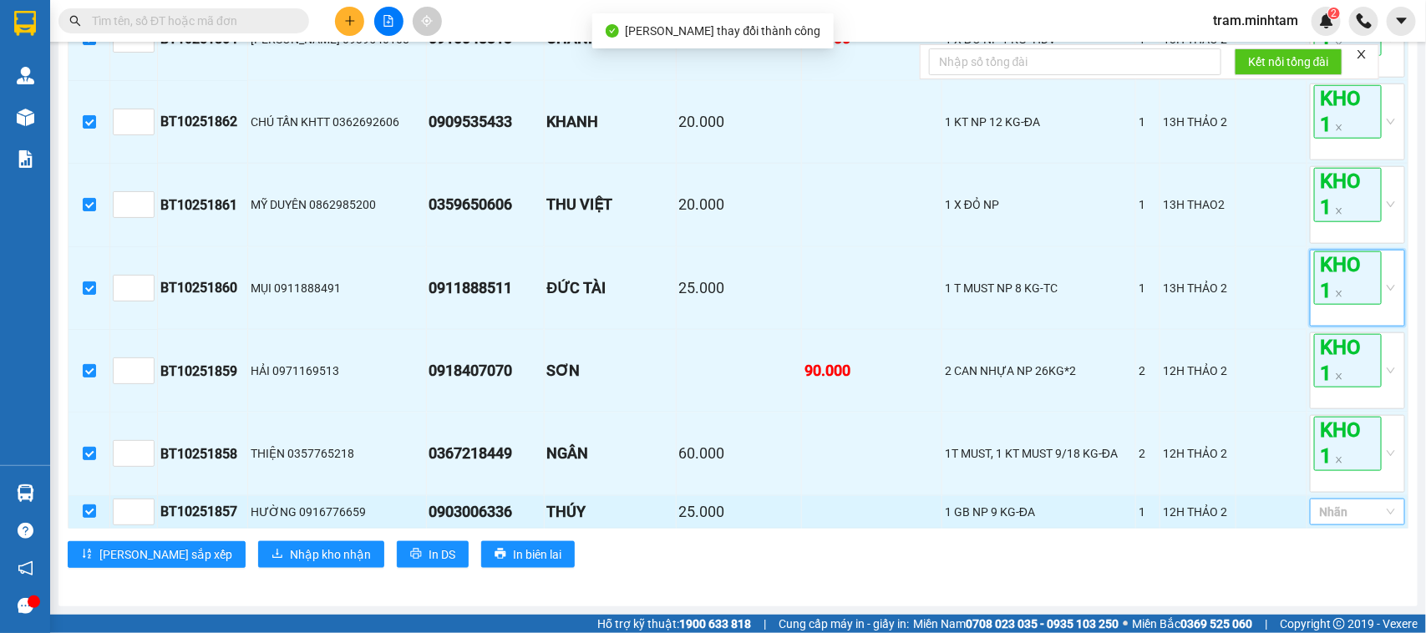
click at [1342, 505] on div at bounding box center [1349, 512] width 70 height 20
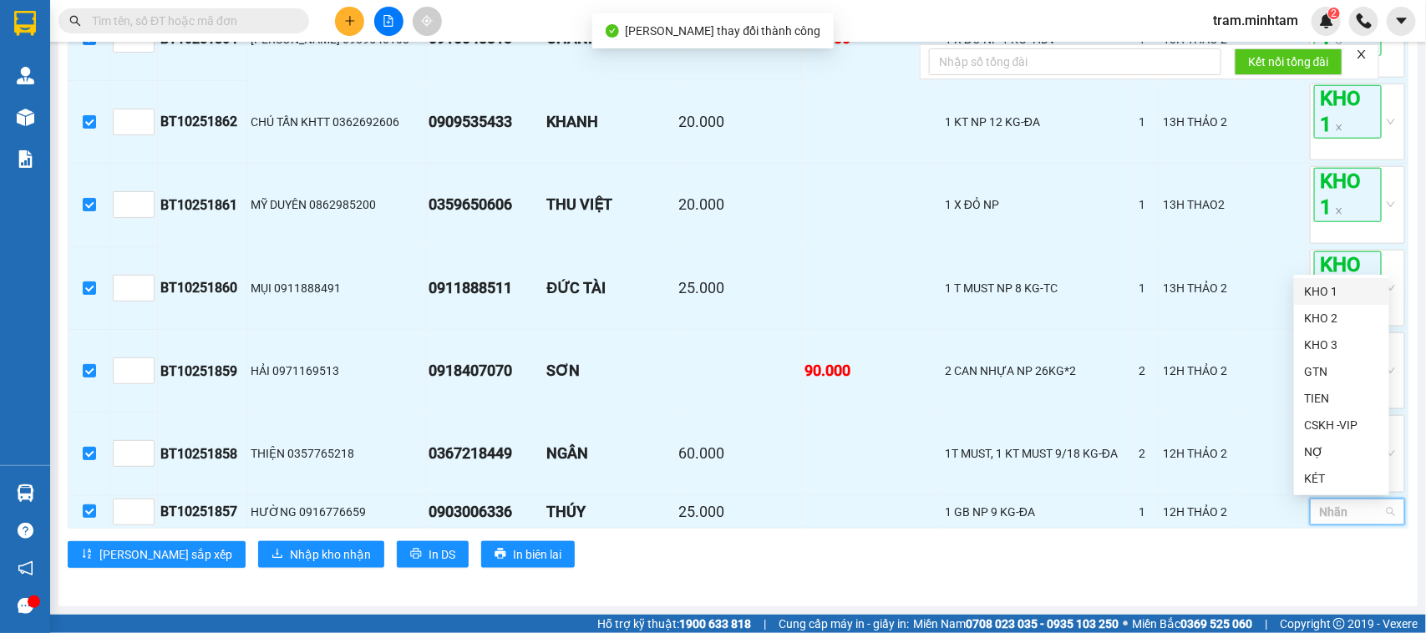
click at [1345, 287] on div "KHO 1" at bounding box center [1341, 291] width 75 height 18
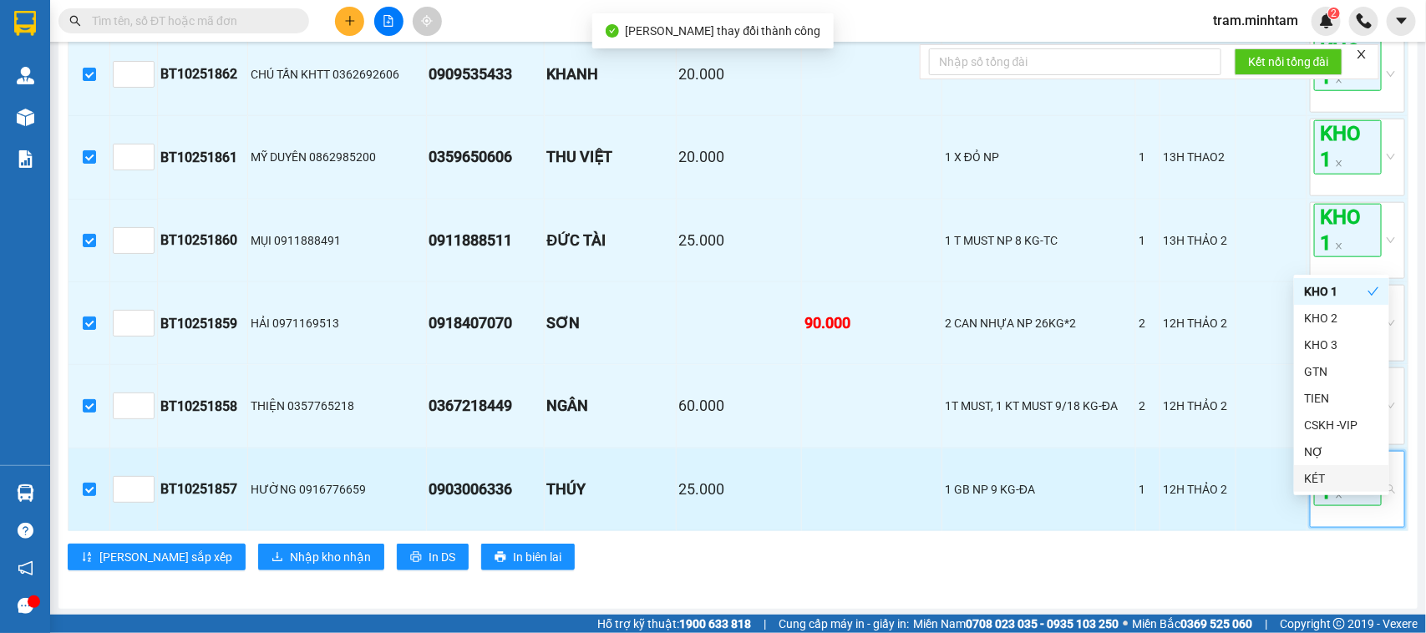
click at [1359, 506] on span "KHO 1" at bounding box center [1348, 479] width 68 height 53
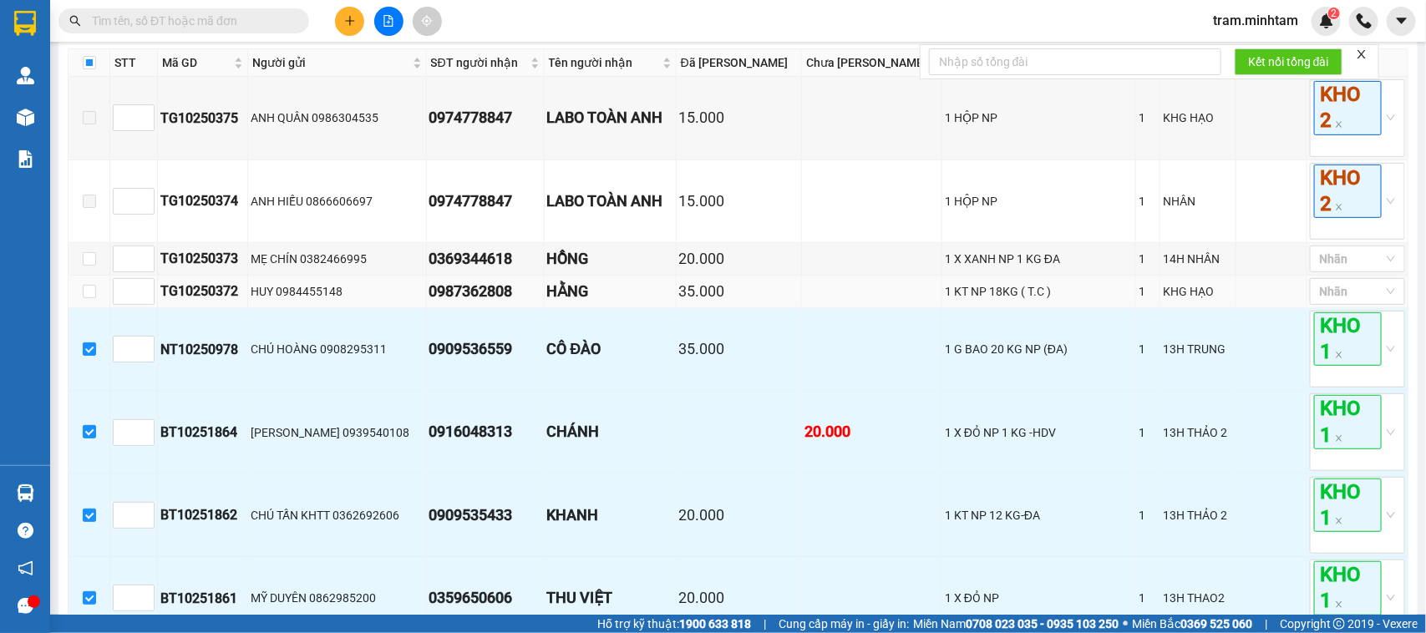
scroll to position [220, 0]
